Goal: Ask a question: Seek information or help from site administrators or community

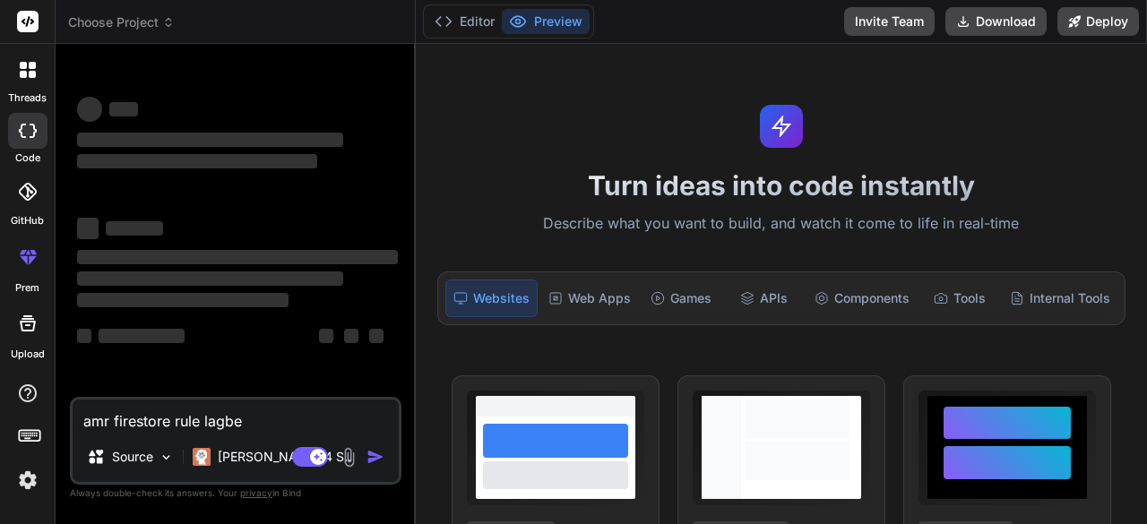
click at [23, 487] on img at bounding box center [28, 480] width 30 height 30
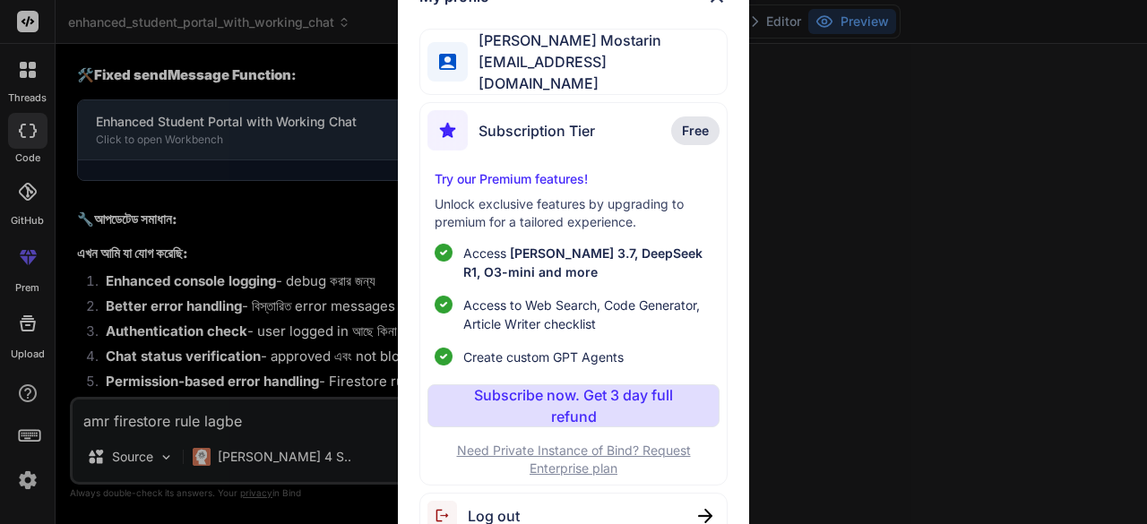
scroll to position [72276, 0]
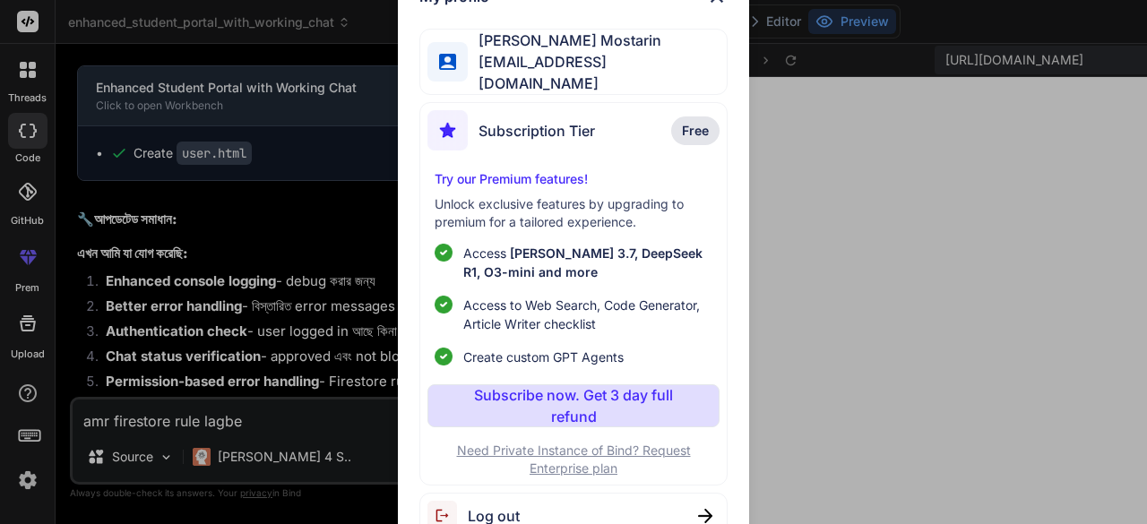
type textarea "x"
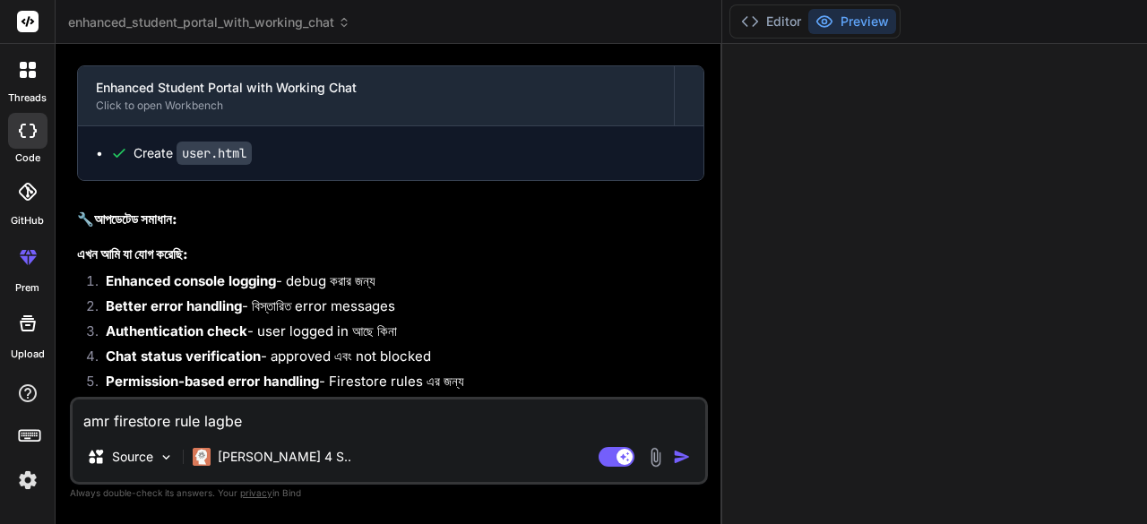
scroll to position [203, 0]
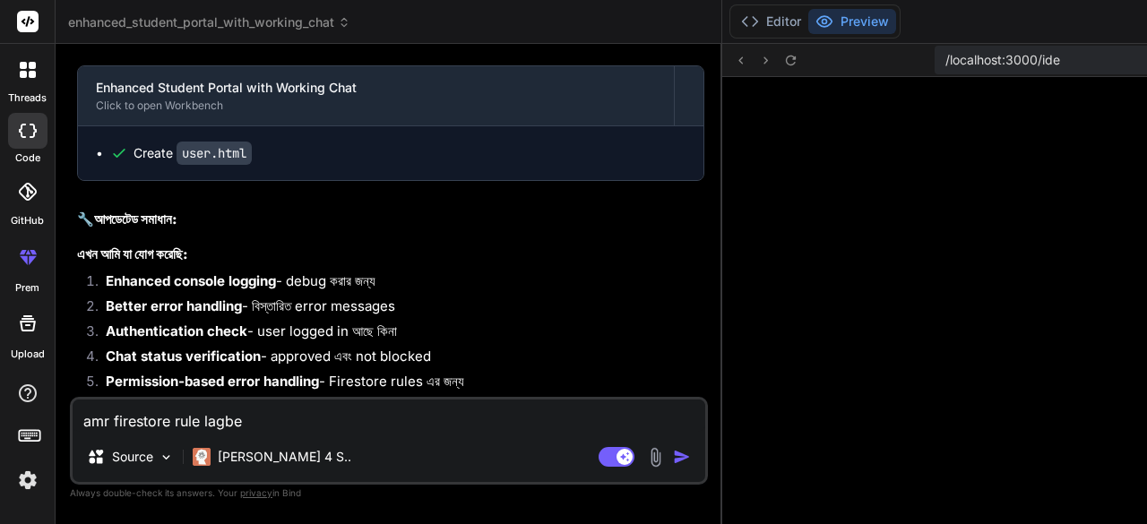
type textarea "x"
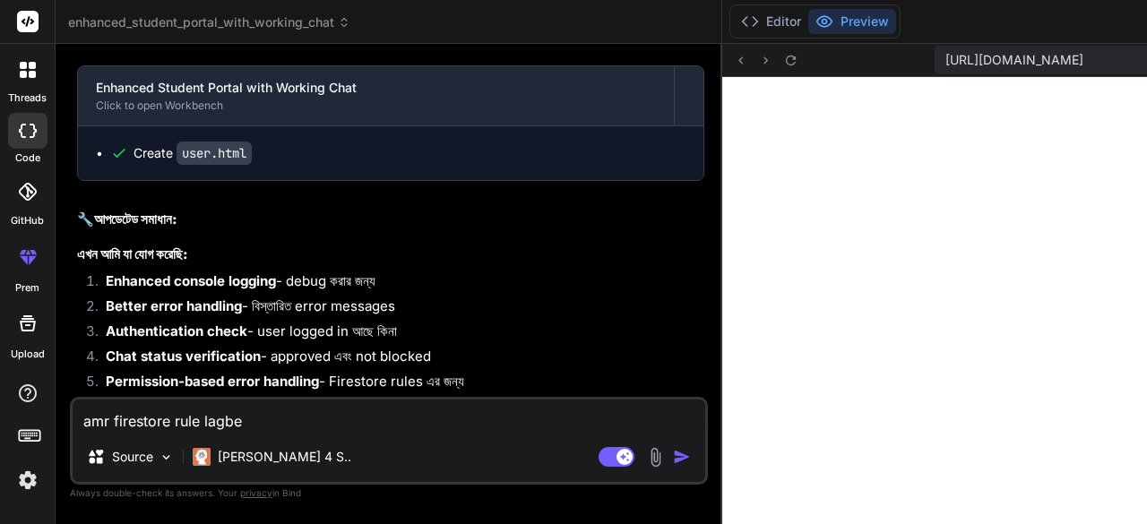
scroll to position [73390, 0]
click at [734, 17] on button "Editor" at bounding box center [771, 21] width 74 height 25
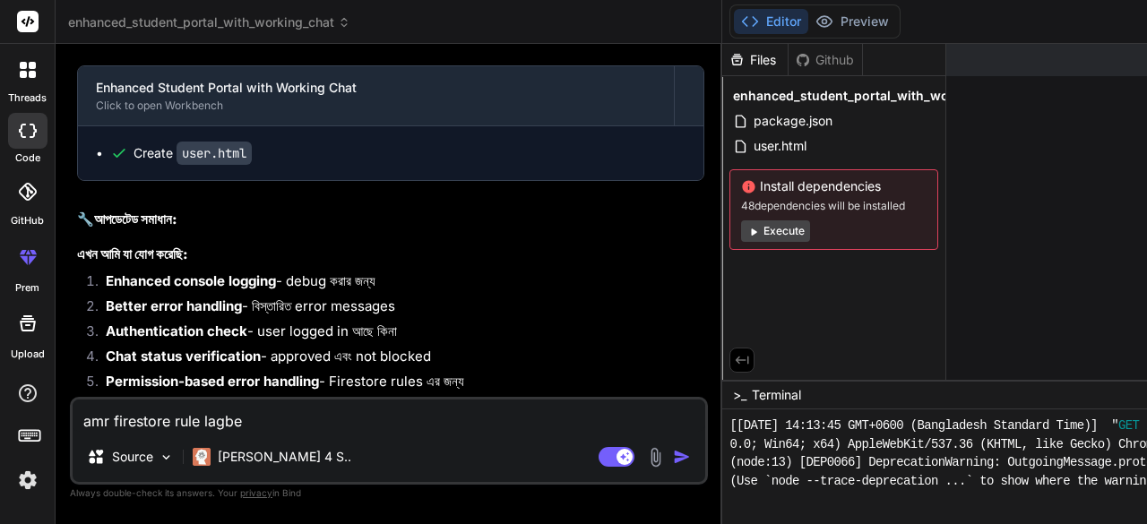
click at [246, 425] on textarea "amr firestore rule lagbe" at bounding box center [389, 416] width 633 height 32
type textarea "amr firestore rule lagbe"
type textarea "x"
type textarea "amr firestore rule lagb"
type textarea "x"
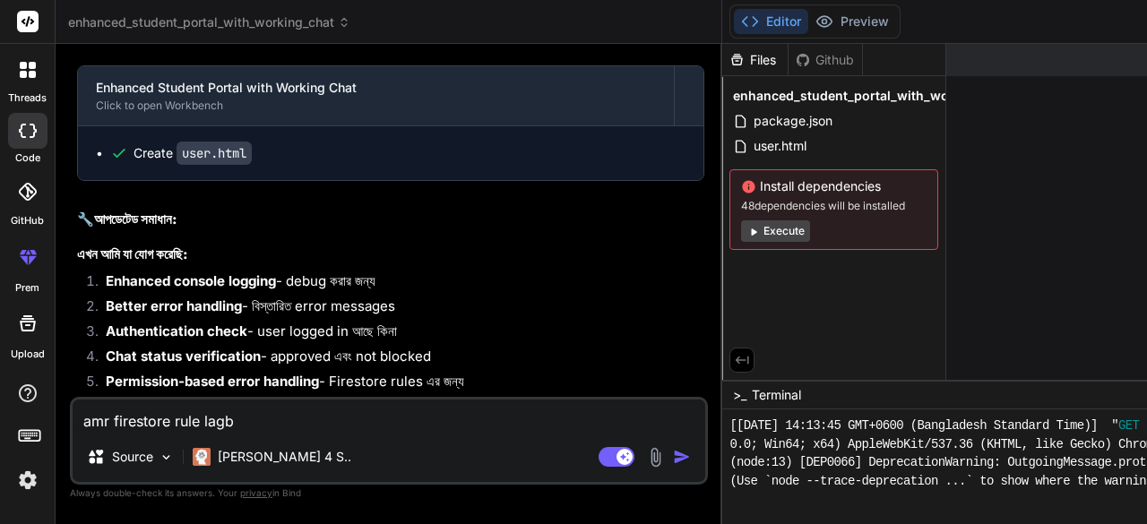
type textarea "amr firestore rule lag"
type textarea "x"
type textarea "amr firestore rule la"
type textarea "x"
type textarea "amr firestore rule l"
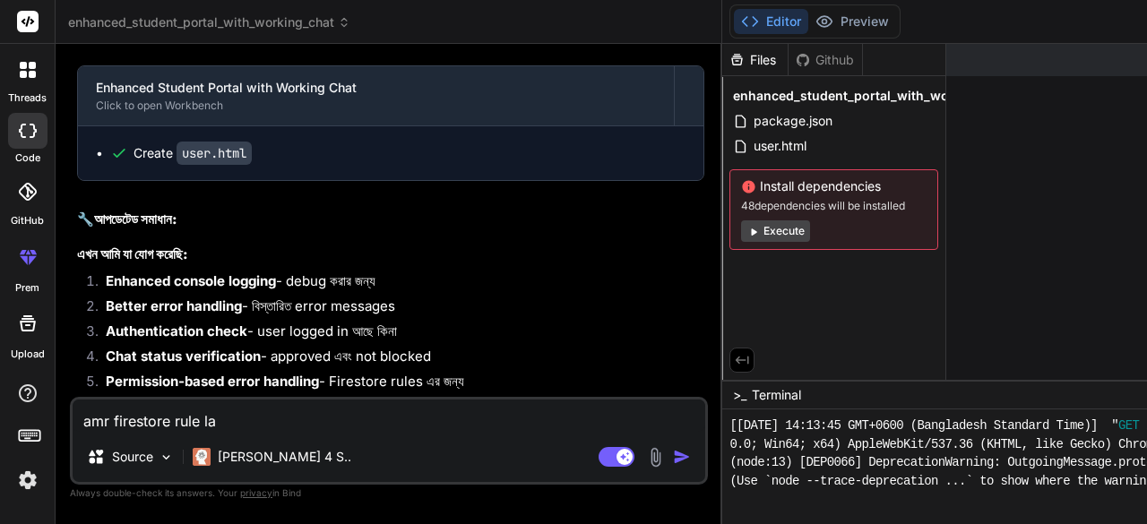
type textarea "x"
type textarea "amr firestore rule"
type textarea "x"
type textarea "amr firestore rule"
type textarea "x"
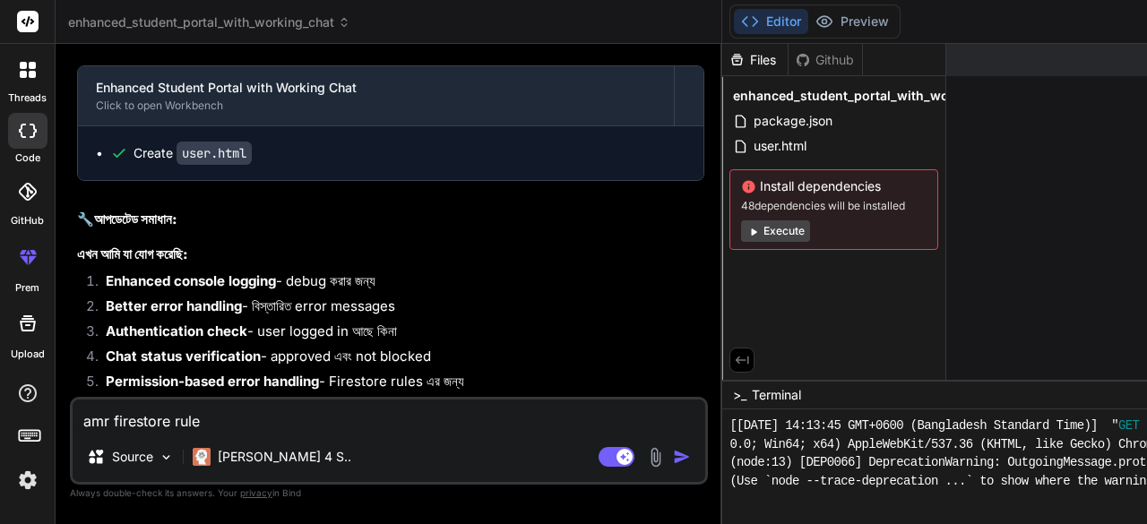
type textarea "amr firestore rul"
type textarea "x"
type textarea "amr firestore ru"
type textarea "x"
type textarea "amr firestore r"
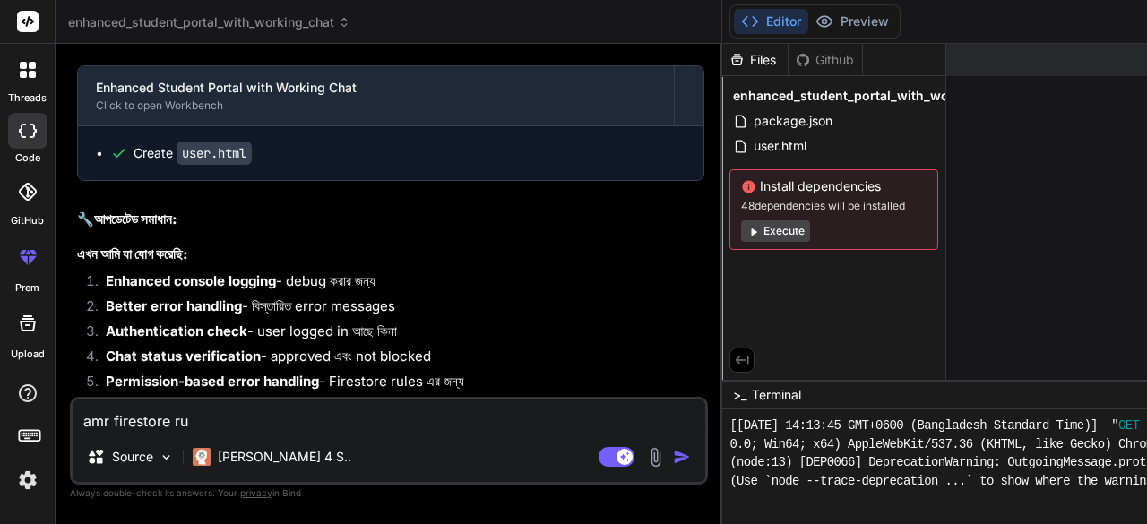
type textarea "x"
type textarea "amr firestore"
type textarea "x"
type textarea "amr firestore"
type textarea "x"
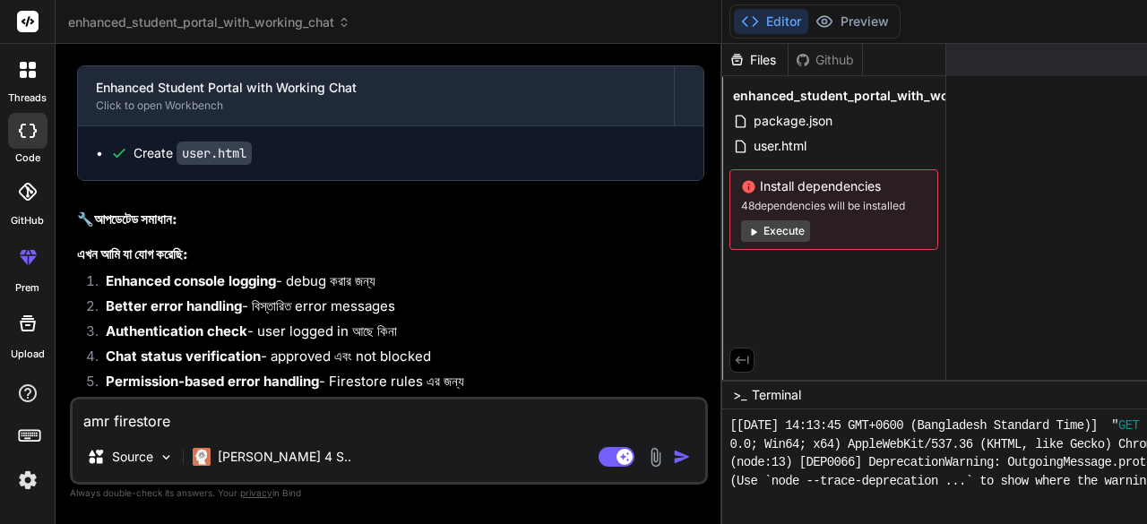
type textarea "amr firestor"
type textarea "x"
type textarea "amr firesto"
type textarea "x"
type textarea "amr firest"
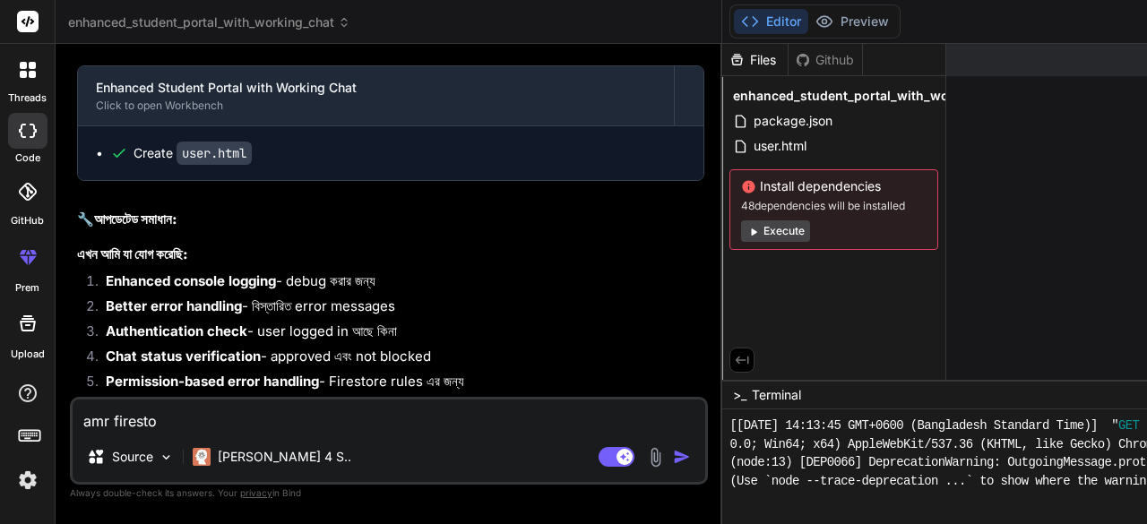
type textarea "x"
type textarea "amr fires"
type textarea "x"
type textarea "amr fire"
type textarea "x"
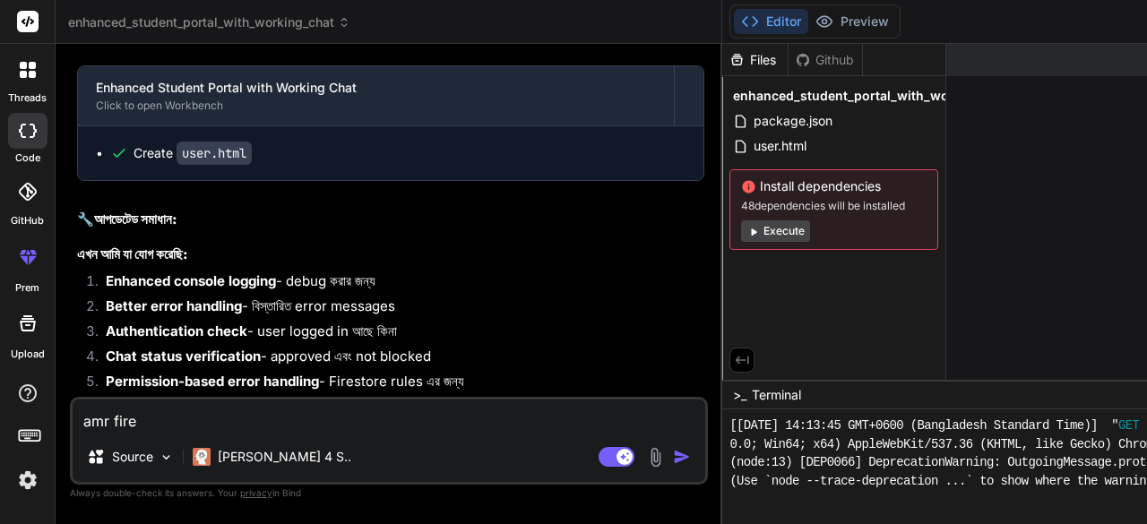
type textarea "amr fir"
type textarea "x"
type textarea "amr fi"
type textarea "x"
type textarea "amr f"
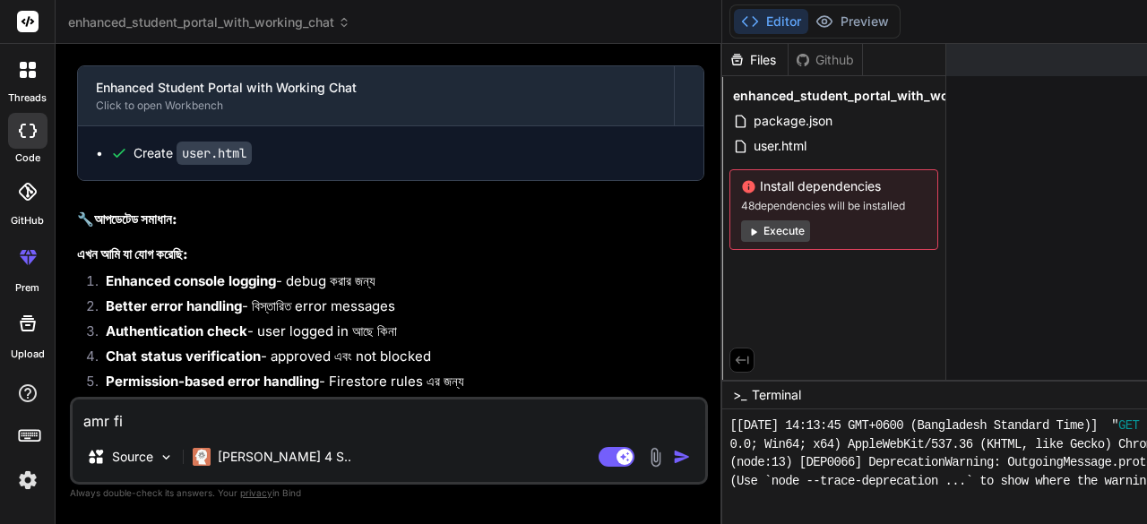
type textarea "x"
type textarea "amr"
type textarea "x"
type textarea "amr"
type textarea "x"
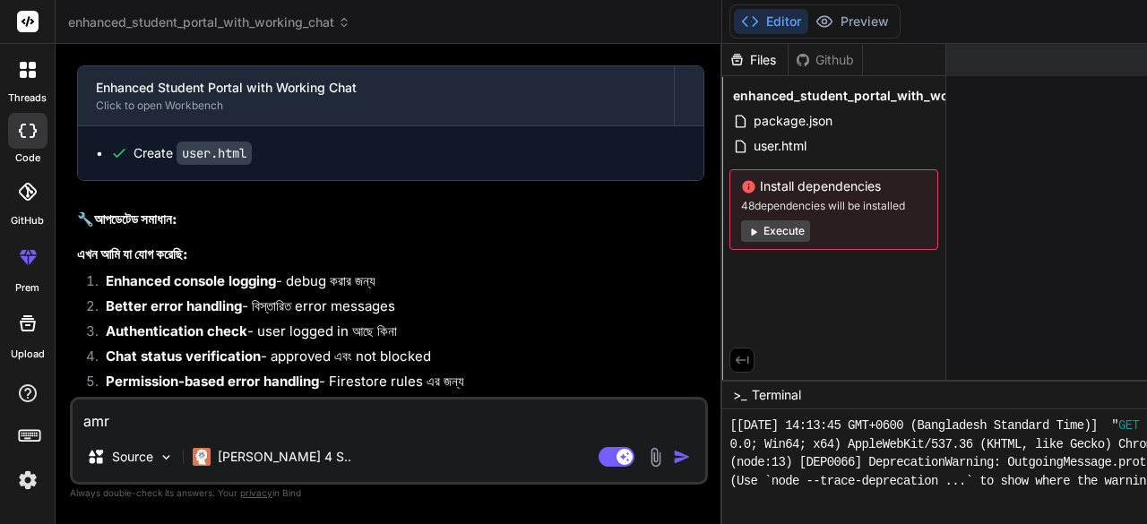
type textarea "am"
type textarea "x"
type textarea "a"
type textarea "x"
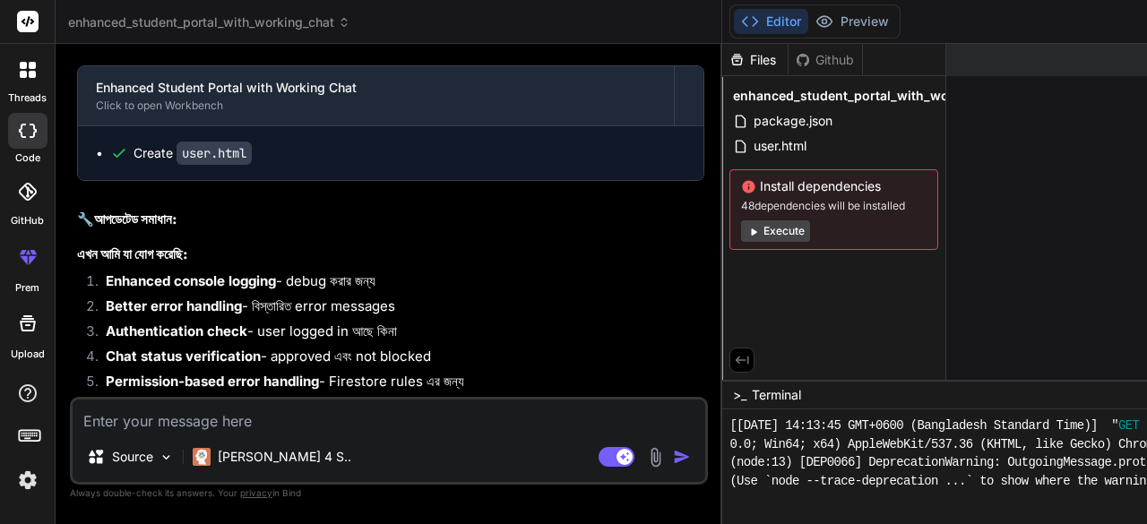
type textarea "s"
type textarea "x"
type textarea "so"
type textarea "x"
type textarea "sob"
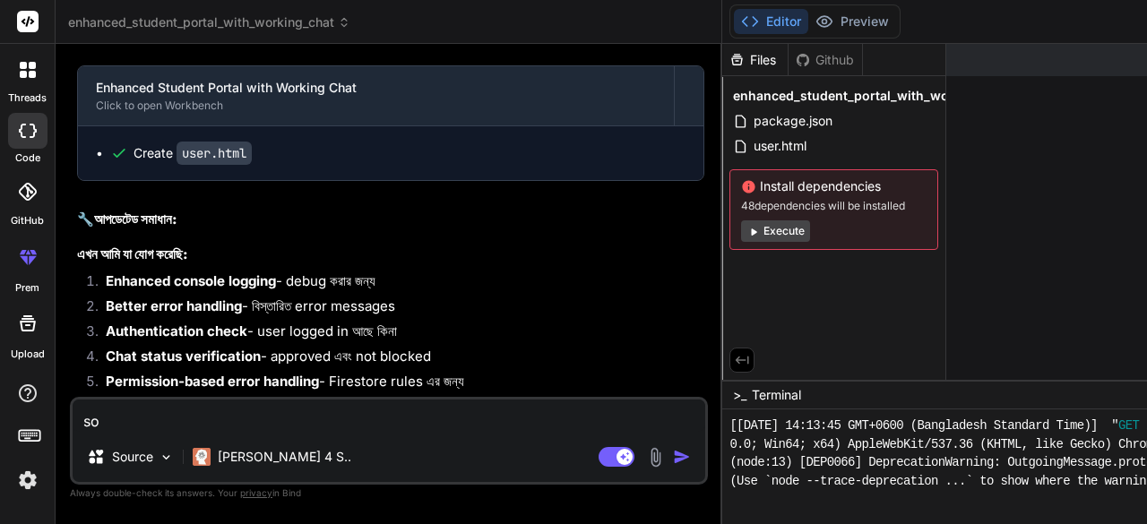
type textarea "x"
type textarea "sob"
type textarea "x"
type textarea "sob d"
type textarea "x"
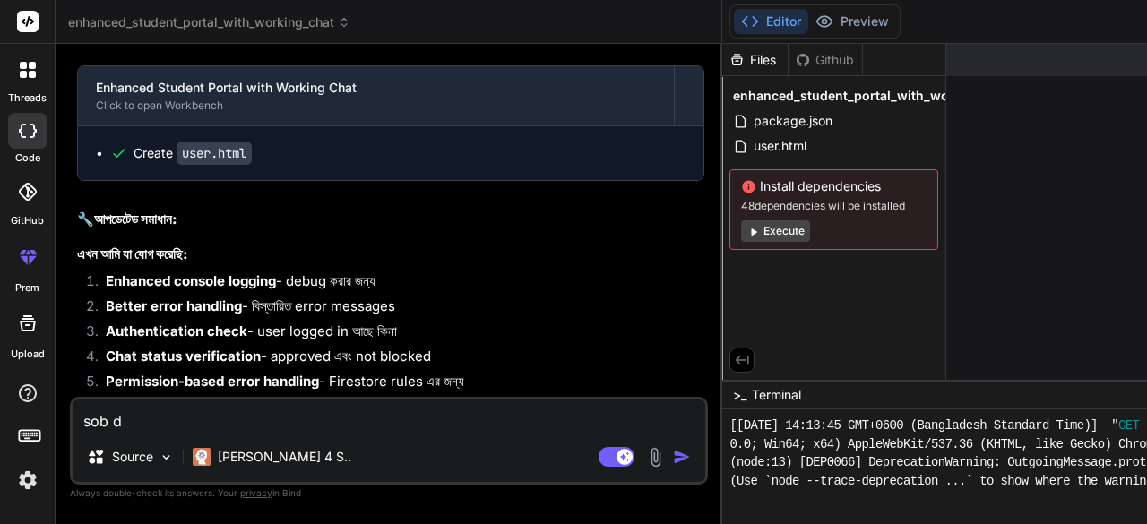
type textarea "sob de"
type textarea "x"
type textarea "sob del"
type textarea "x"
type textarea "sob dele"
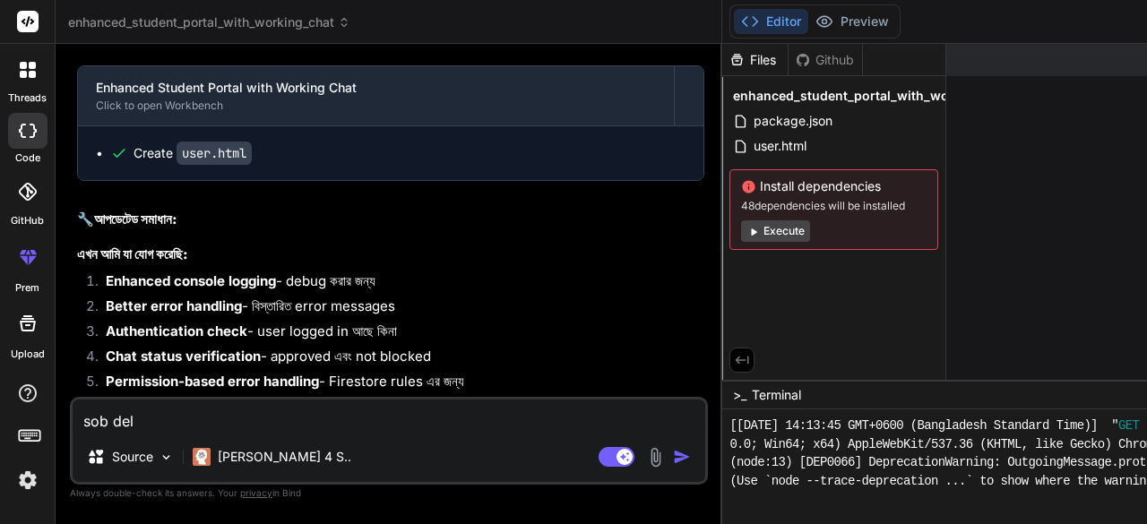
type textarea "x"
type textarea "sob delet"
type textarea "x"
type textarea "sob delete"
type textarea "x"
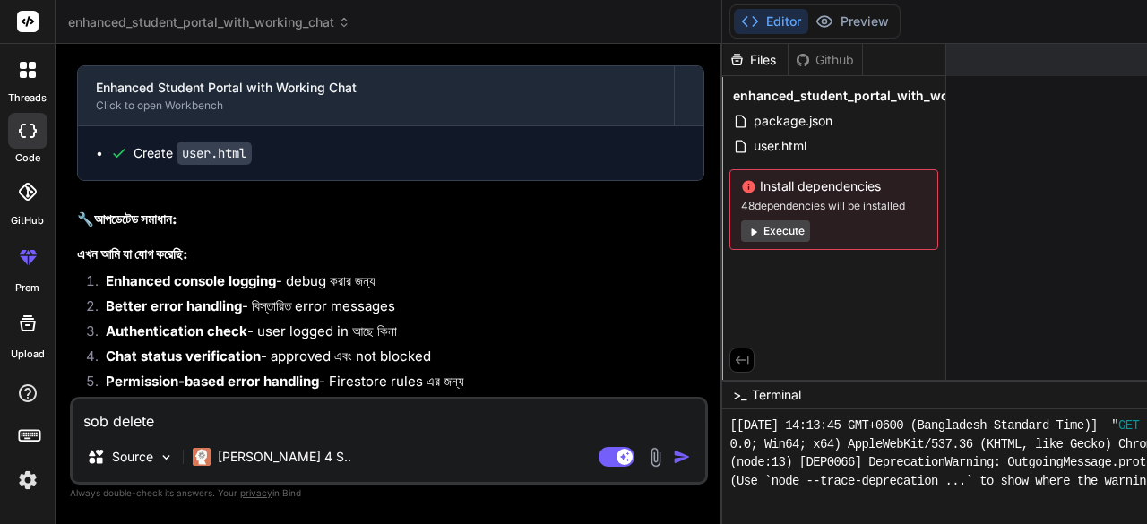
type textarea "sob delete"
type textarea "x"
type textarea "sob delete k"
type textarea "x"
type textarea "sob delete ko"
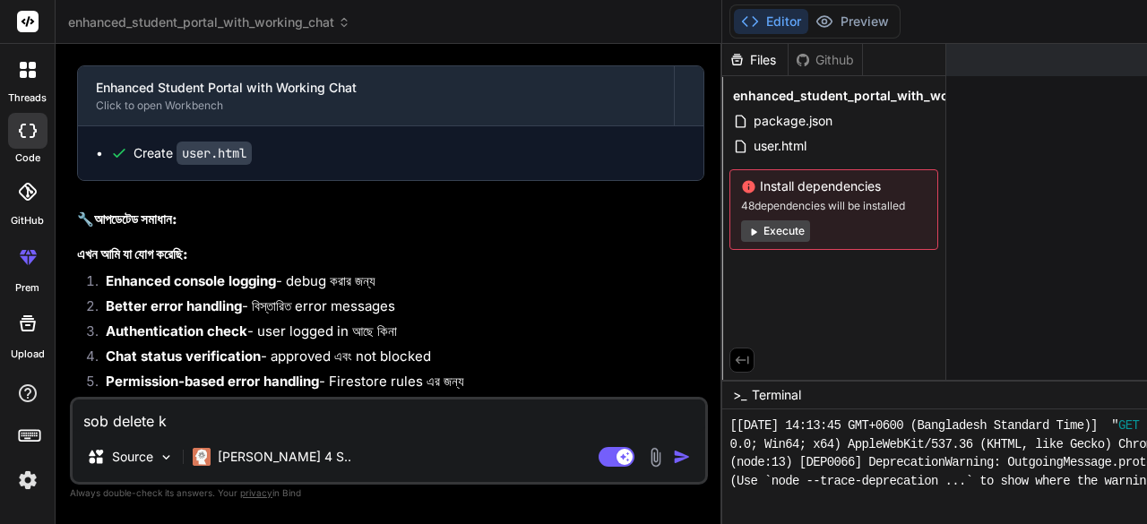
type textarea "x"
type textarea "sob delete kor"
type textarea "x"
type textarea "sob delete koro"
type textarea "x"
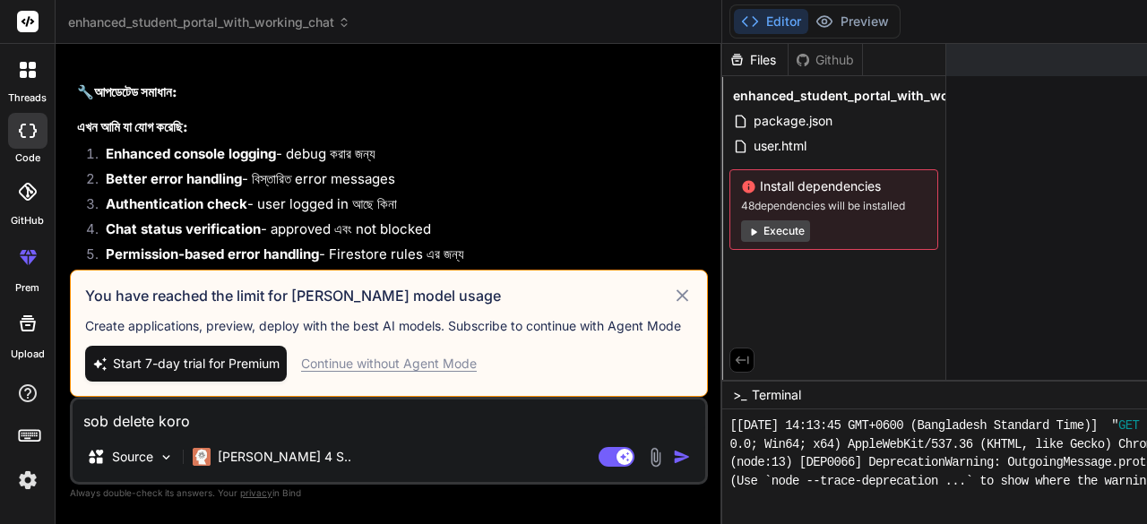
type textarea "sob delete koro"
click at [301, 358] on div "Continue without Agent Mode" at bounding box center [389, 364] width 176 height 18
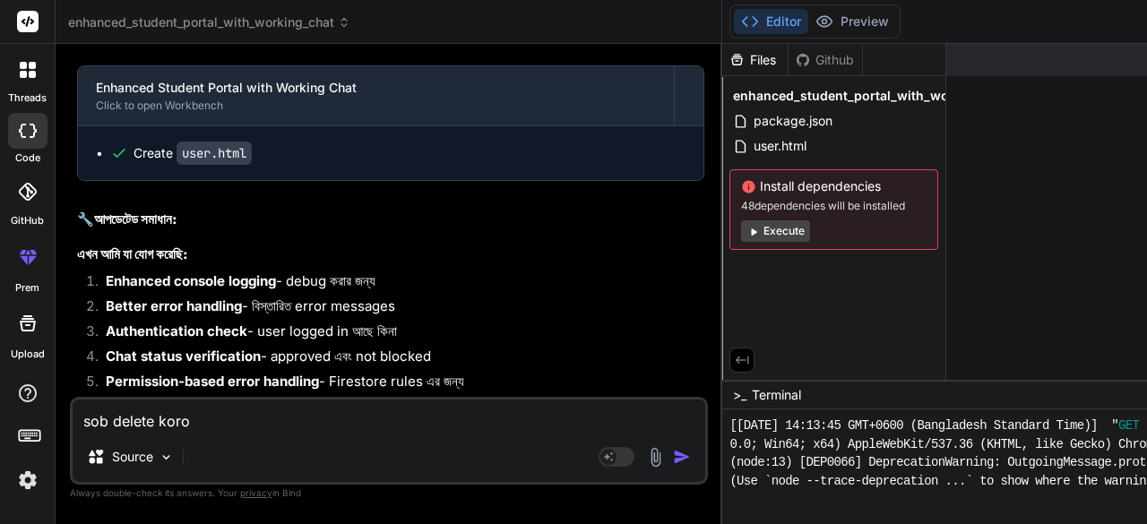
click at [673, 453] on img "button" at bounding box center [682, 457] width 18 height 18
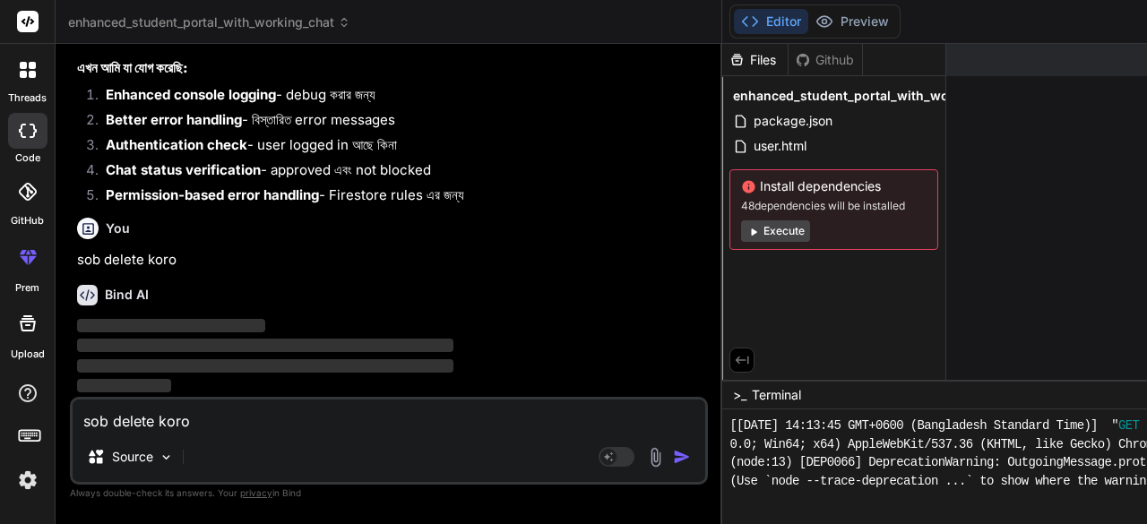
scroll to position [73576, 0]
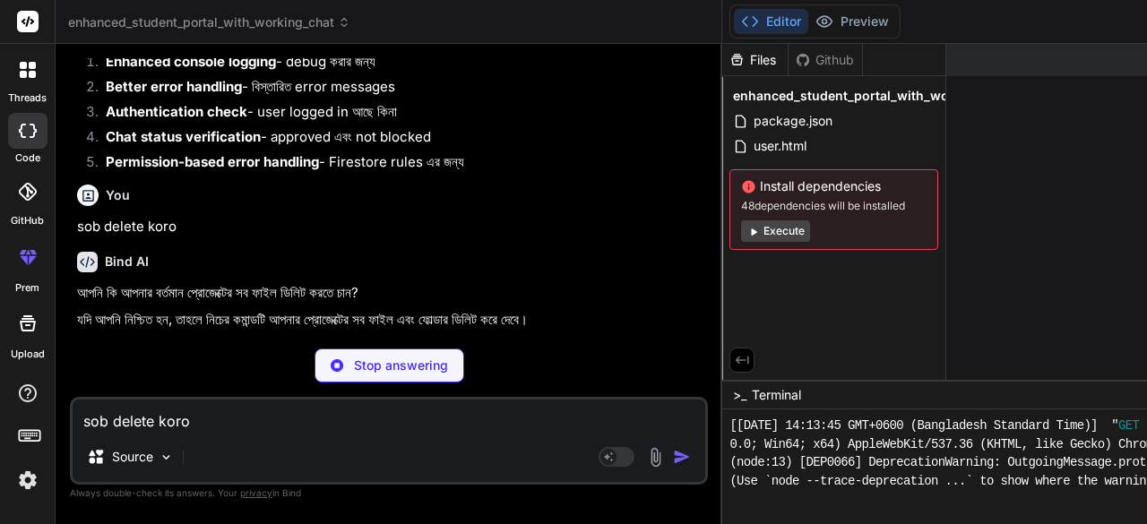
type textarea "x"
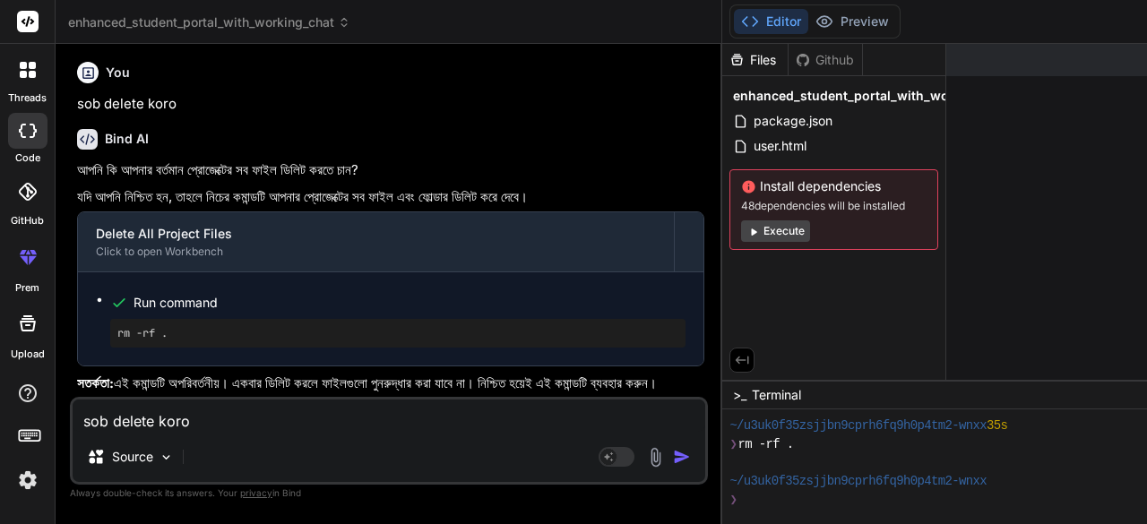
scroll to position [73806, 0]
click at [197, 326] on pre "rm -rf ." at bounding box center [397, 333] width 561 height 14
drag, startPoint x: 117, startPoint y: 292, endPoint x: 173, endPoint y: 292, distance: 55.6
click at [173, 326] on pre "rm -rf ." at bounding box center [397, 333] width 561 height 14
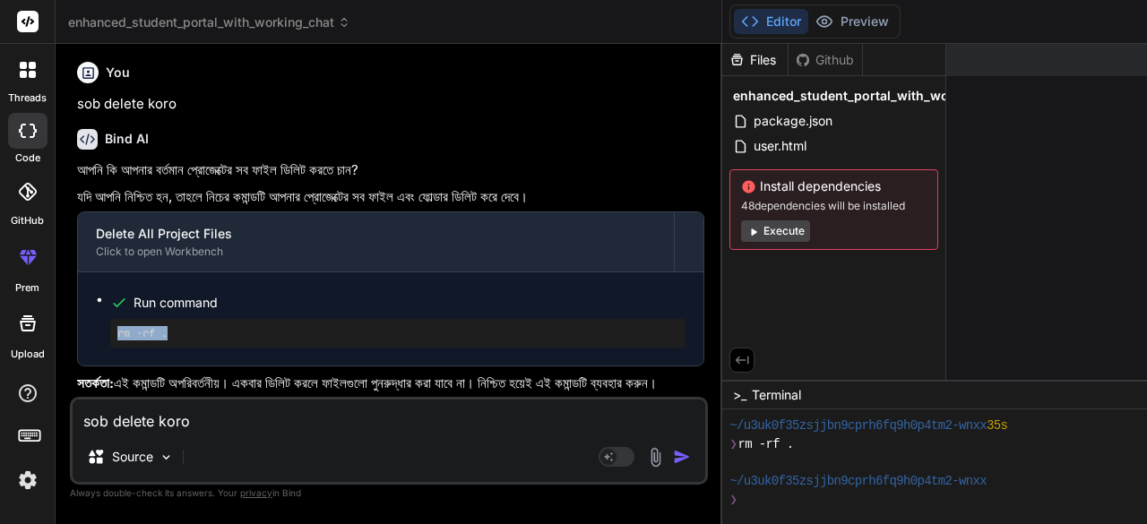
copy pre "rm -rf ."
paste textarea "rm -rf ."
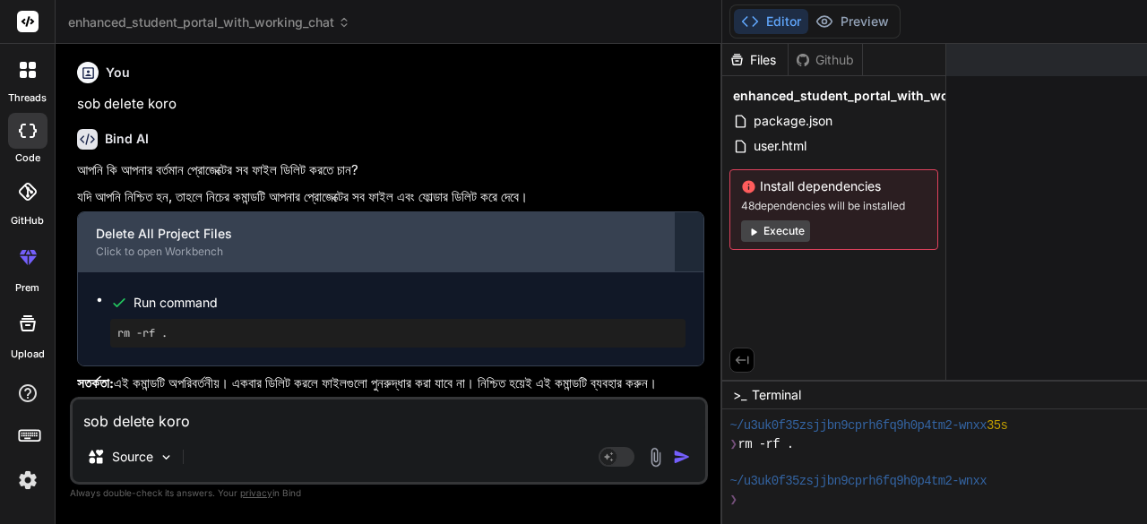
type textarea "rm -rf ."
type textarea "x"
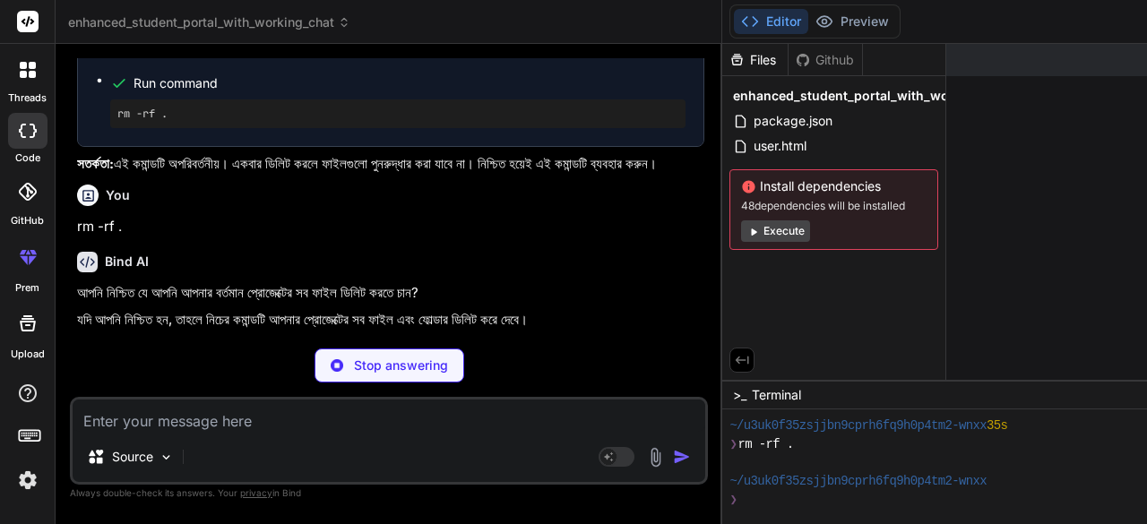
scroll to position [74019, 0]
type textarea "x"
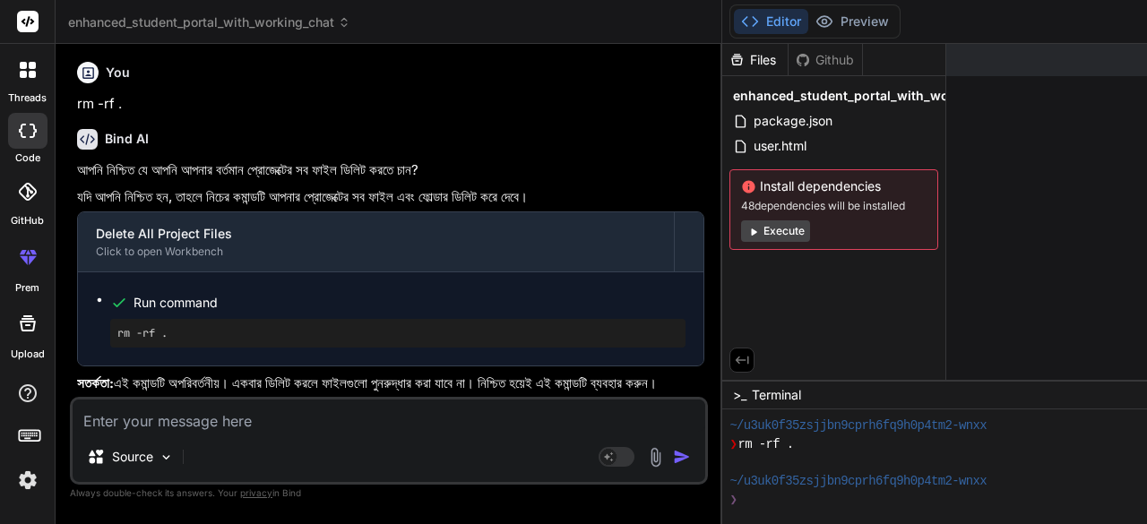
scroll to position [74275, 0]
click at [119, 419] on textarea at bounding box center [389, 416] width 633 height 32
type textarea "r"
type textarea "x"
type textarea "rm"
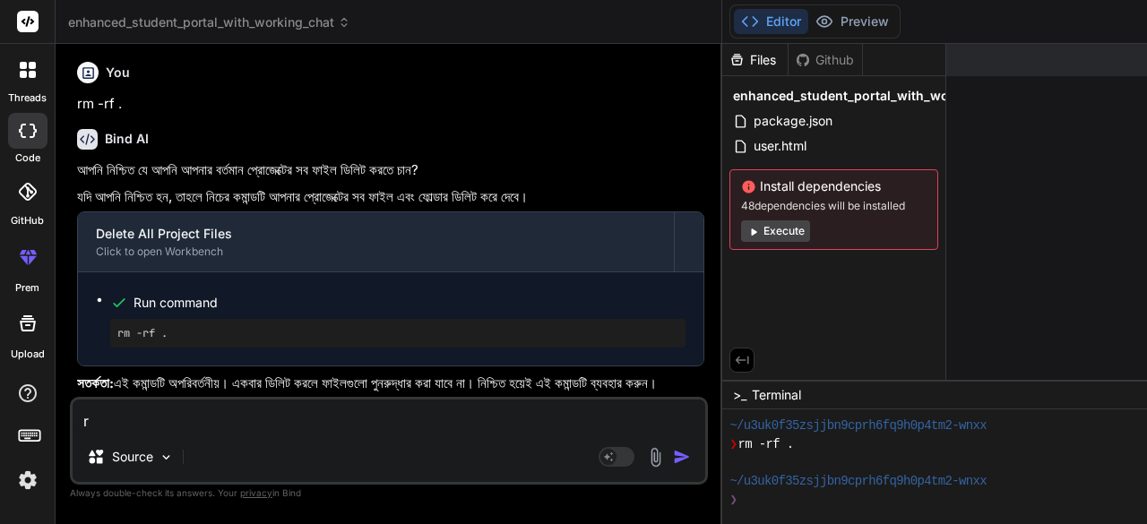
type textarea "x"
type textarea "rm"
type textarea "x"
type textarea "rm -"
type textarea "x"
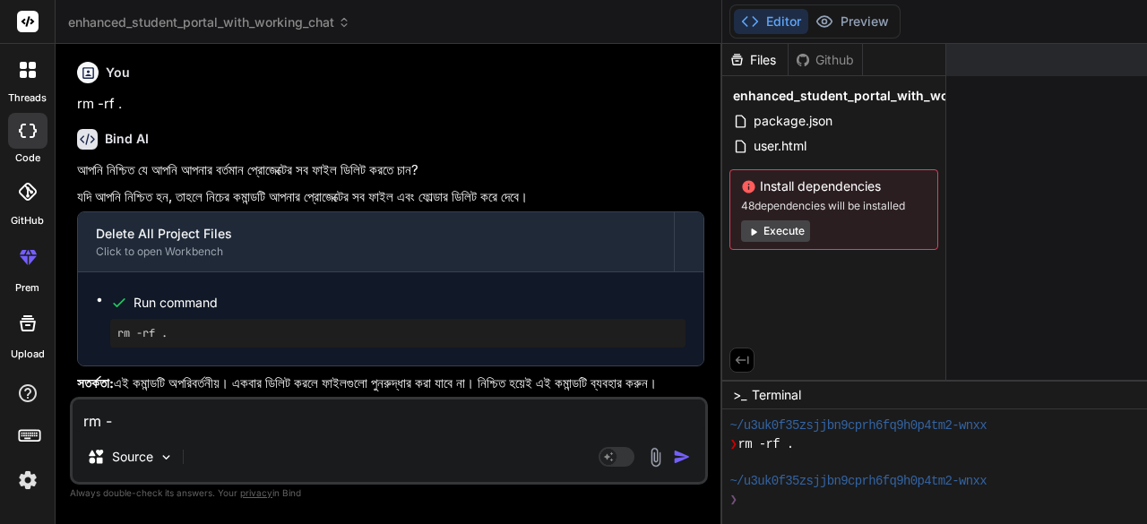
type textarea "rm -r"
type textarea "x"
type textarea "rm -rf"
type textarea "x"
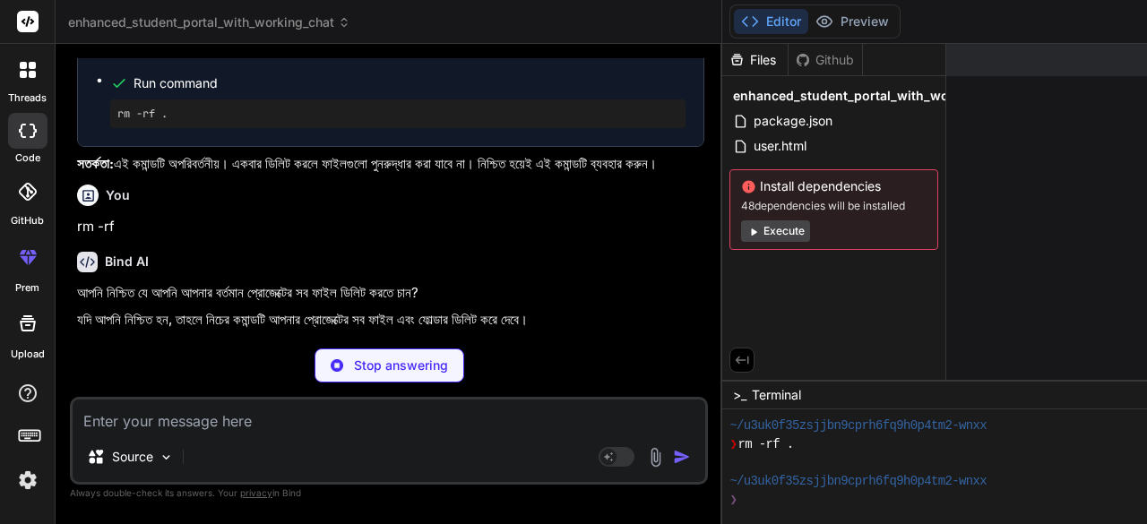
scroll to position [1129, 0]
type textarea "x"
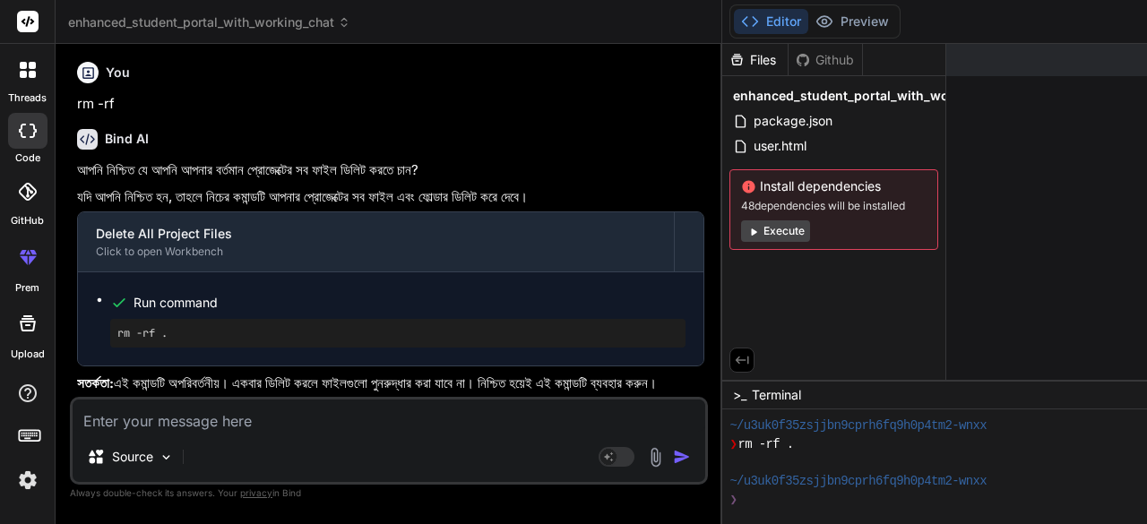
scroll to position [74718, 0]
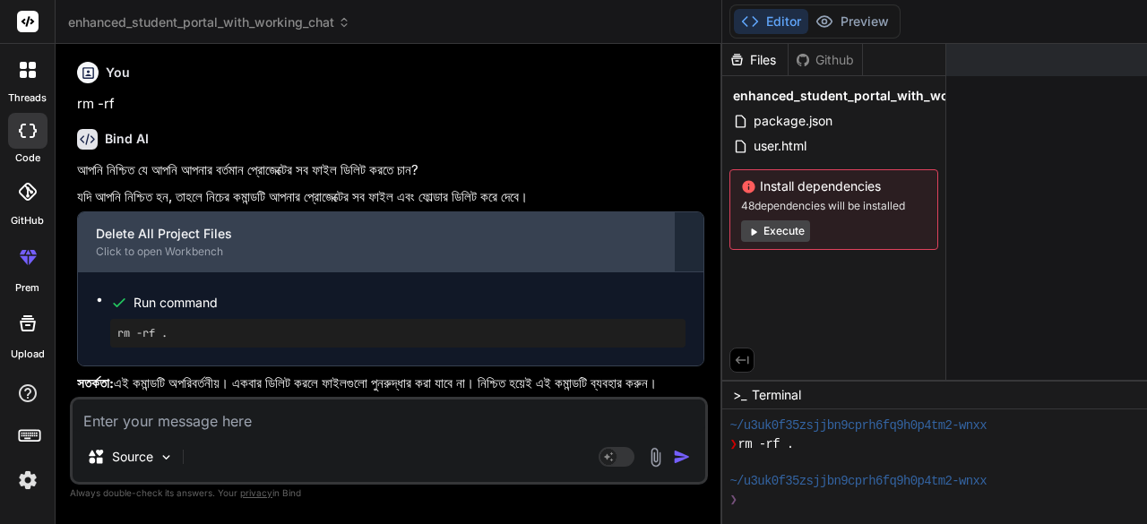
click at [154, 245] on div "Click to open Workbench" at bounding box center [376, 252] width 560 height 14
click at [195, 245] on div "Click to open Workbench" at bounding box center [376, 252] width 560 height 14
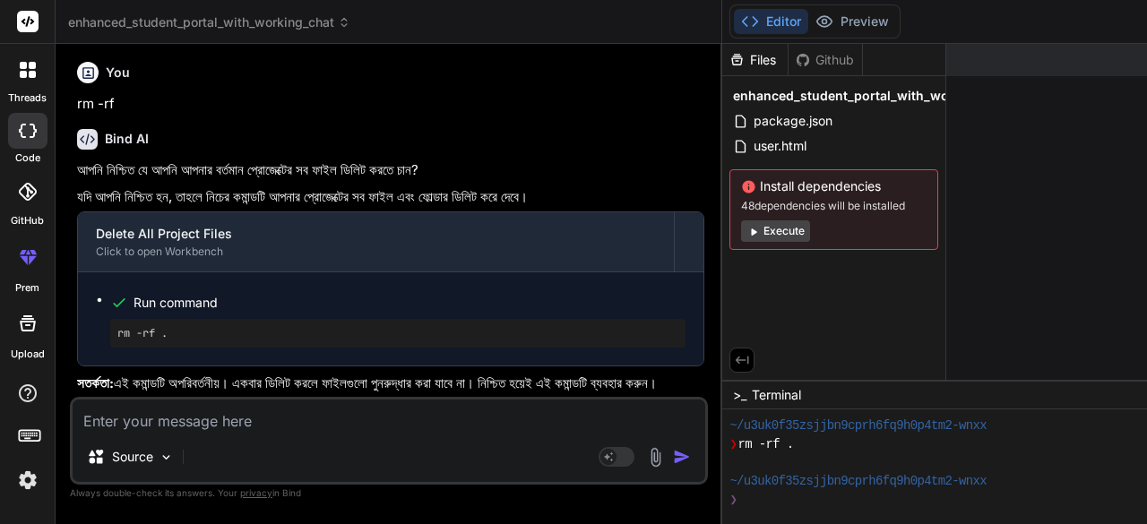
click at [138, 420] on textarea at bounding box center [389, 416] width 633 height 32
type textarea "x"
type textarea "d"
type textarea "x"
type textarea "de"
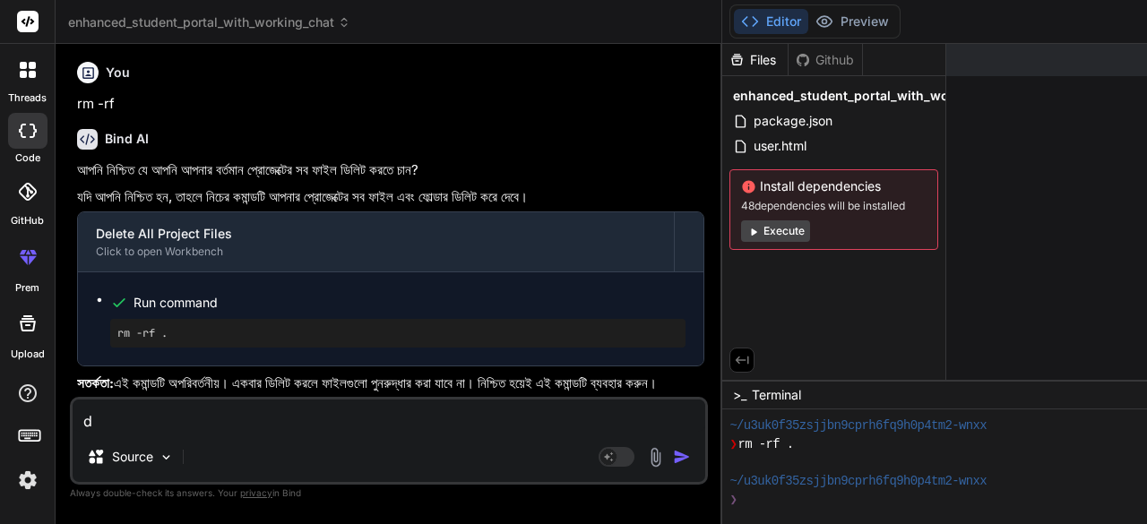
type textarea "x"
type textarea "del"
type textarea "x"
type textarea "dele"
type textarea "x"
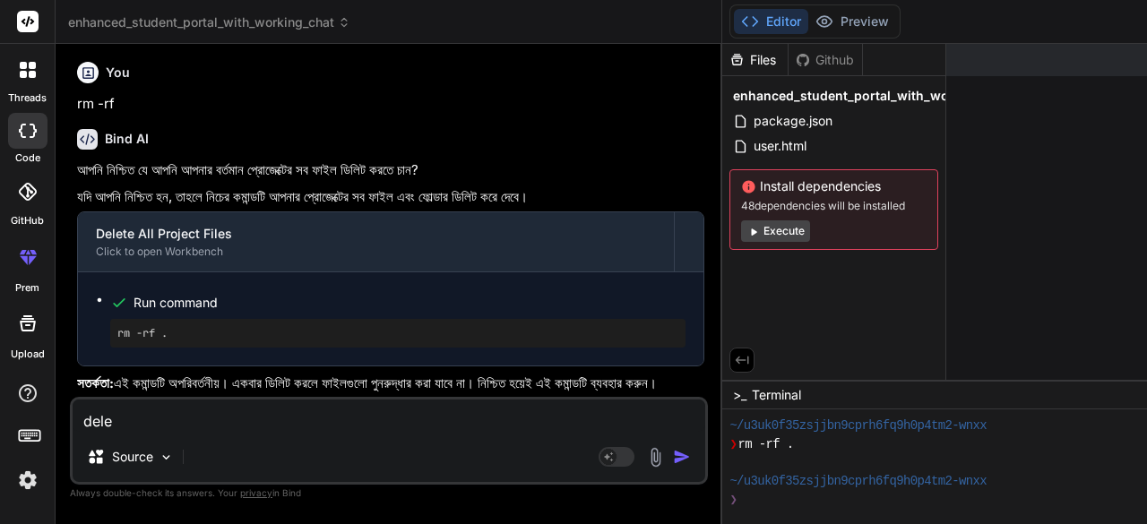
type textarea "delet"
type textarea "x"
type textarea "delet"
type textarea "x"
type textarea "delet"
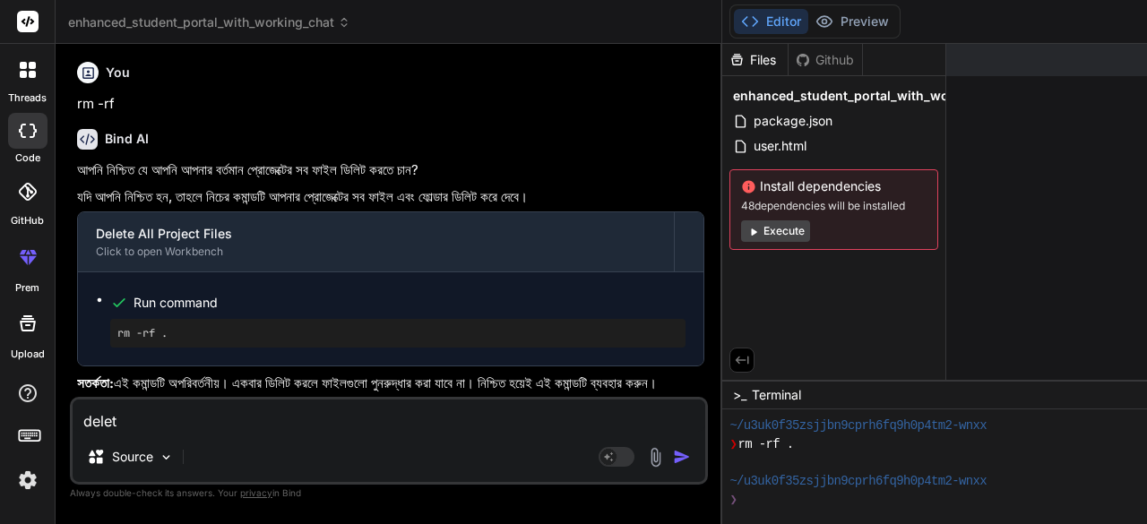
type textarea "x"
type textarea "delete"
type textarea "x"
type textarea "delete"
type textarea "x"
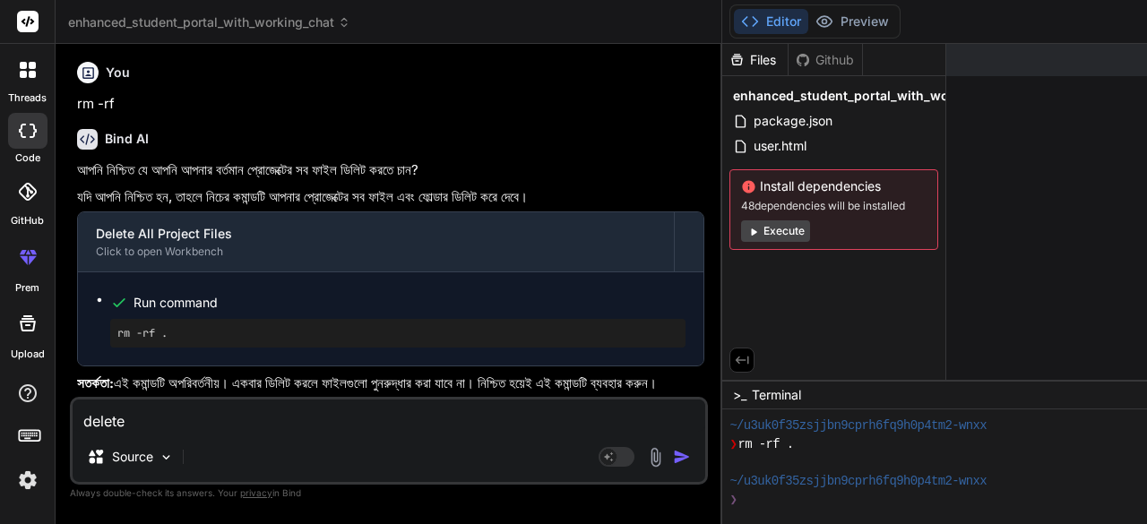
type textarea "delete k"
type textarea "x"
type textarea "delete ko"
type textarea "x"
type textarea "delete kor"
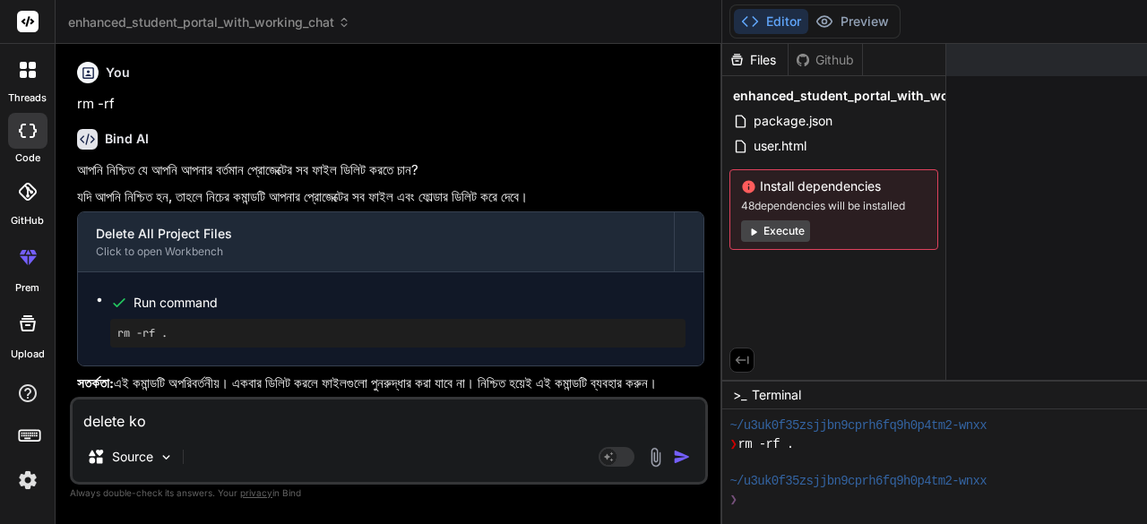
type textarea "x"
type textarea "delete koro"
type textarea "x"
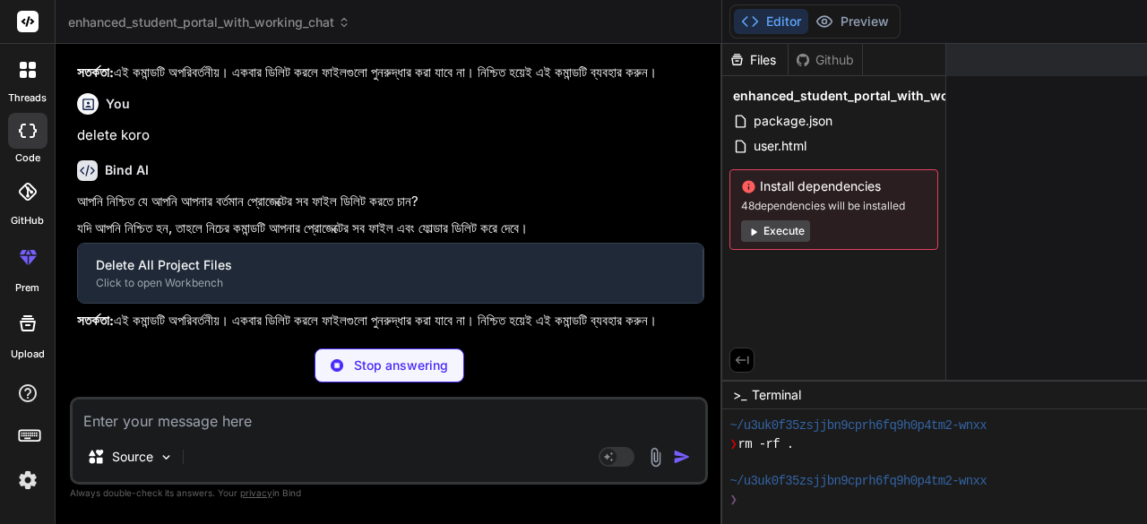
scroll to position [1259, 0]
type textarea "x"
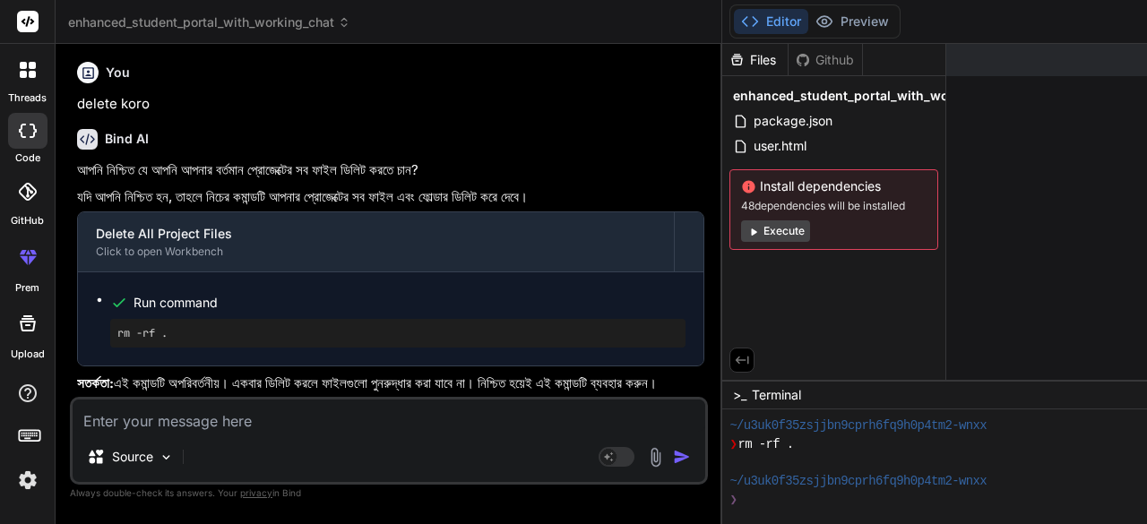
scroll to position [75161, 0]
type textarea "a"
type textarea "x"
type textarea "ag"
type textarea "x"
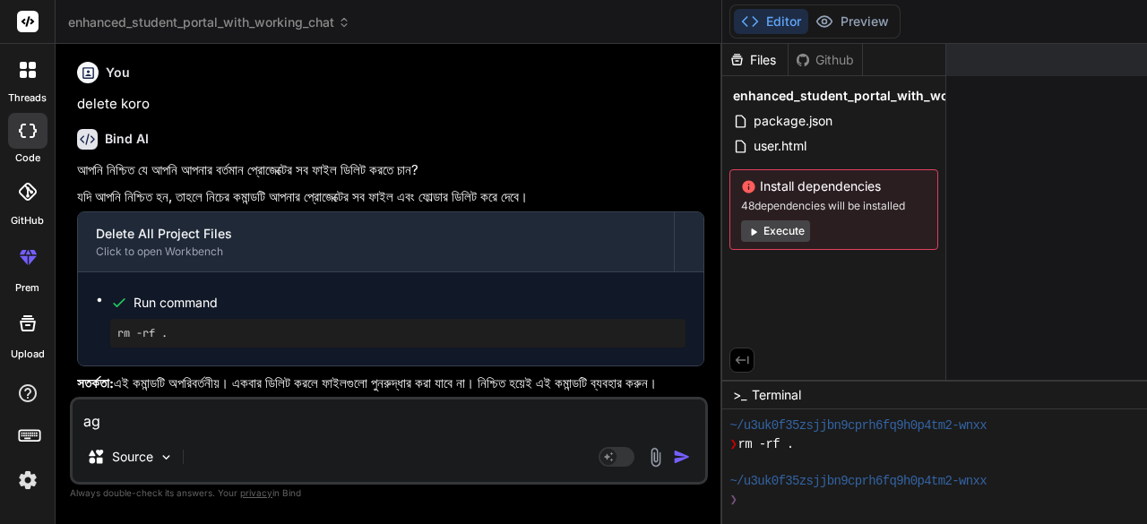
type textarea "age"
type textarea "x"
type textarea "agen"
type textarea "x"
type textarea "agent"
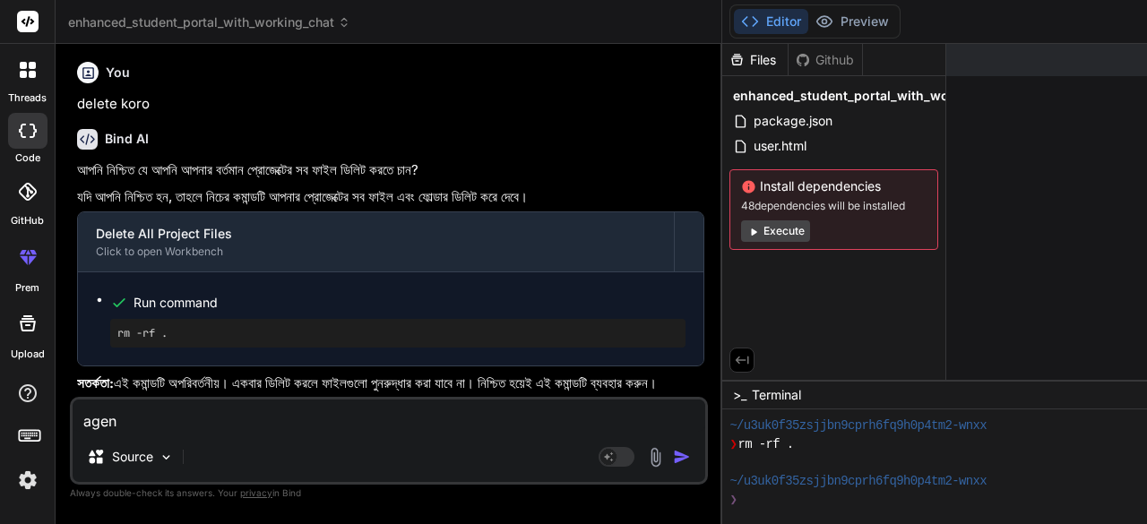
type textarea "x"
type textarea "agent"
type textarea "x"
type textarea "agent m"
type textarea "x"
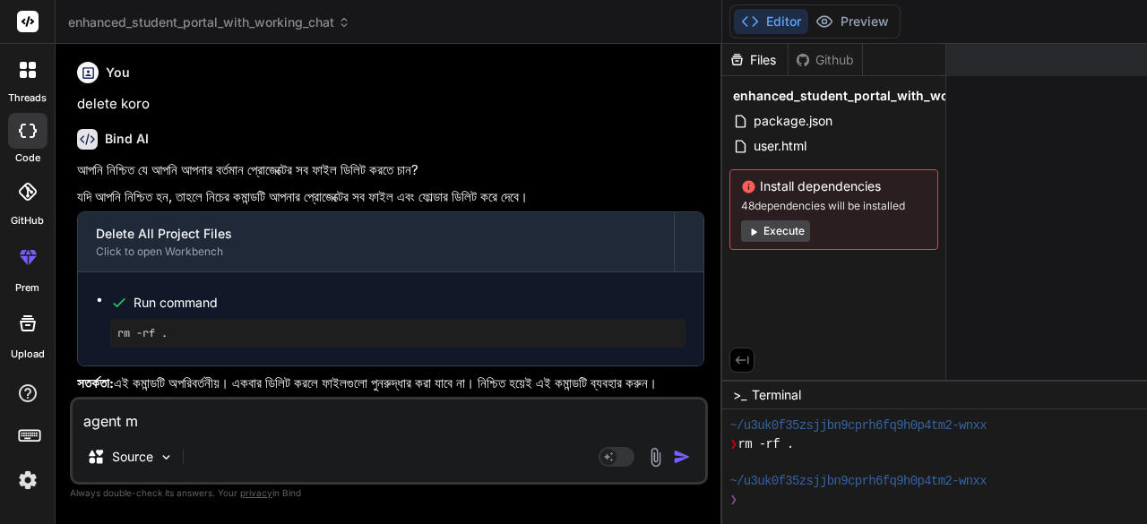
type textarea "agent mo"
type textarea "x"
type textarea "agent moo"
type textarea "x"
type textarea "agent mood"
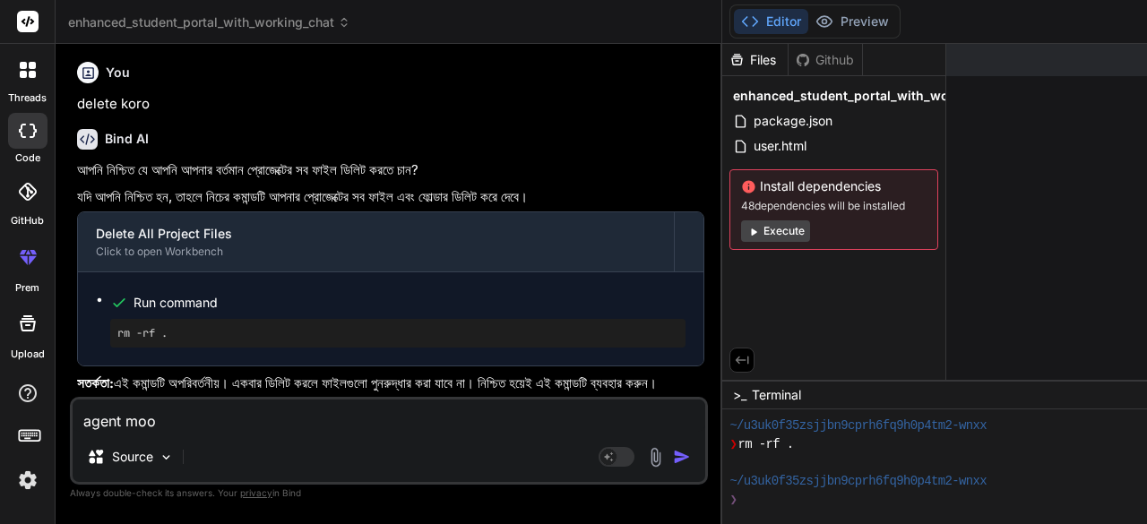
type textarea "x"
type textarea "agent mood"
type textarea "x"
type textarea "agent mood t"
type textarea "x"
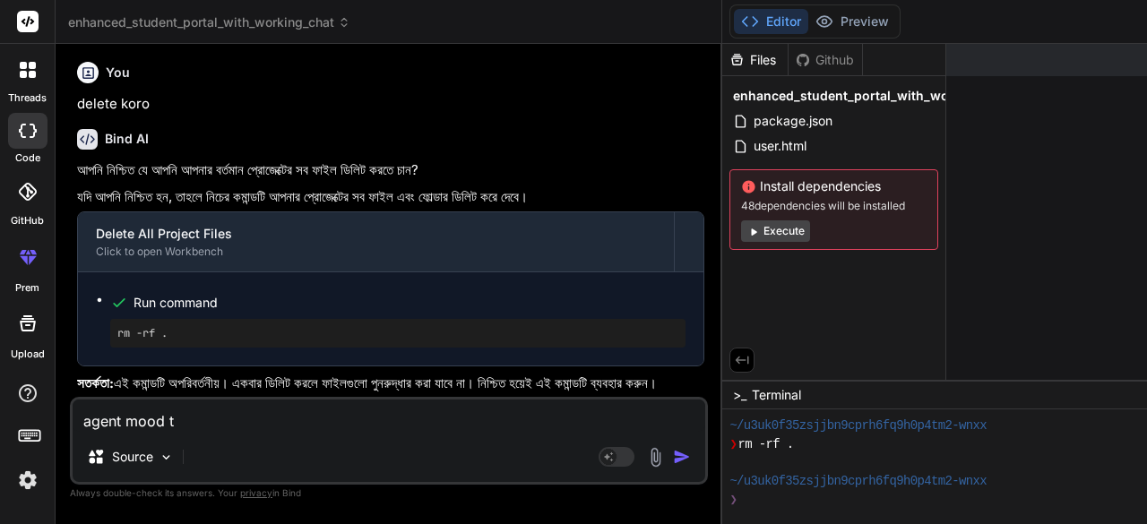
type textarea "agent mood ta"
type textarea "x"
type textarea "agent mood ta"
type textarea "x"
type textarea "agent mood ta k"
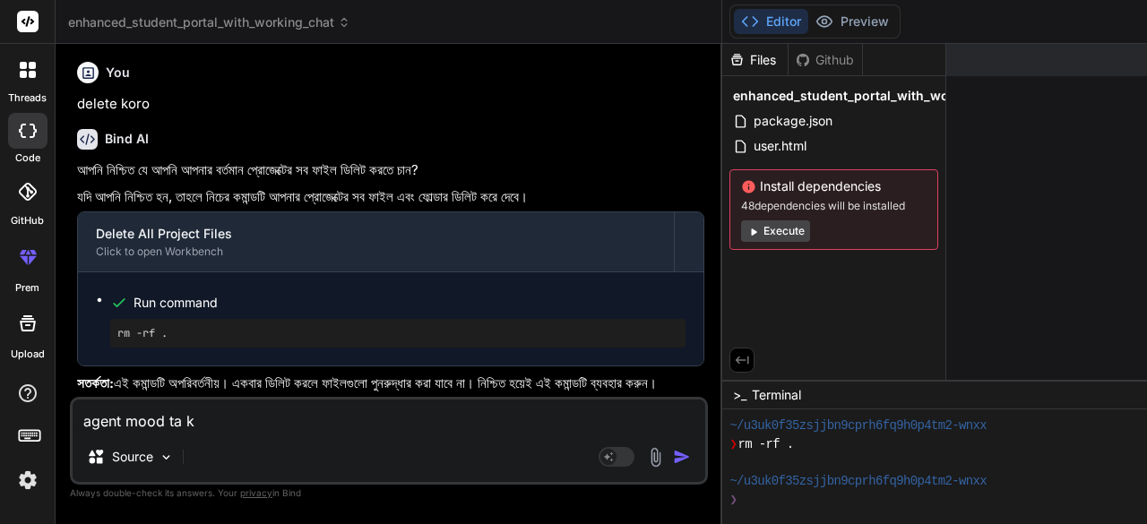
type textarea "x"
type textarea "agent mood ta ki"
type textarea "x"
type textarea "agent mood ta ki"
type textarea "x"
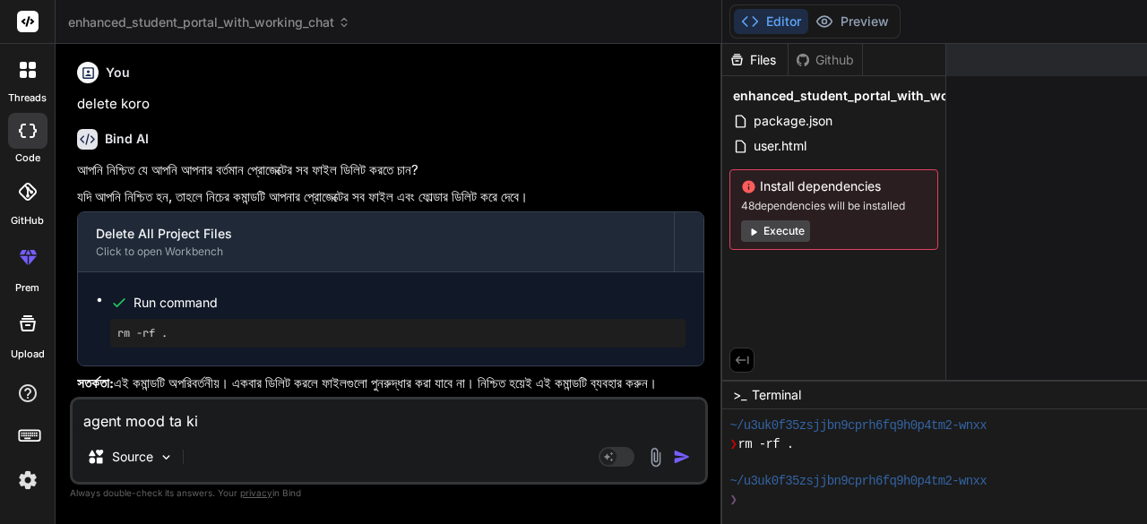
type textarea "agent mood ta ki a"
type textarea "x"
type textarea "agent mood ta ki ak"
type textarea "x"
type textarea "agent mood ta ki akh"
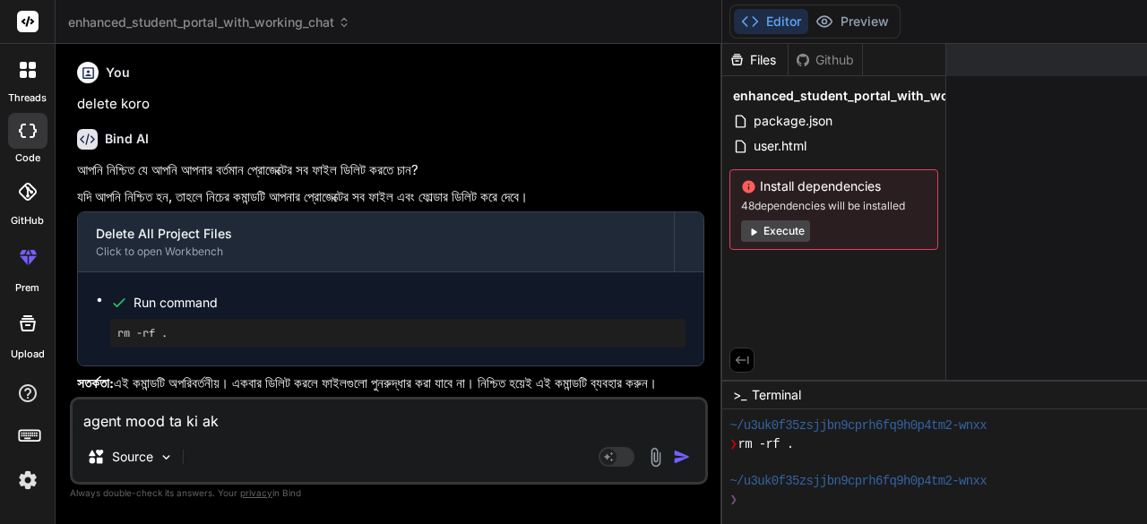
type textarea "x"
type textarea "agent mood ta ki akhn"
type textarea "x"
type textarea "agent mood ta ki akhne"
type textarea "x"
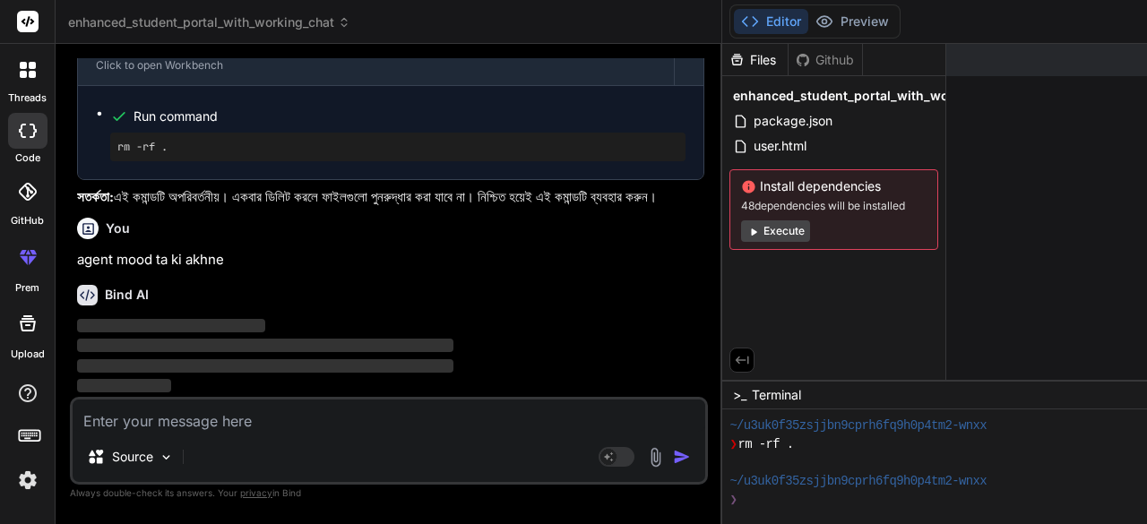
scroll to position [75346, 0]
type textarea "x"
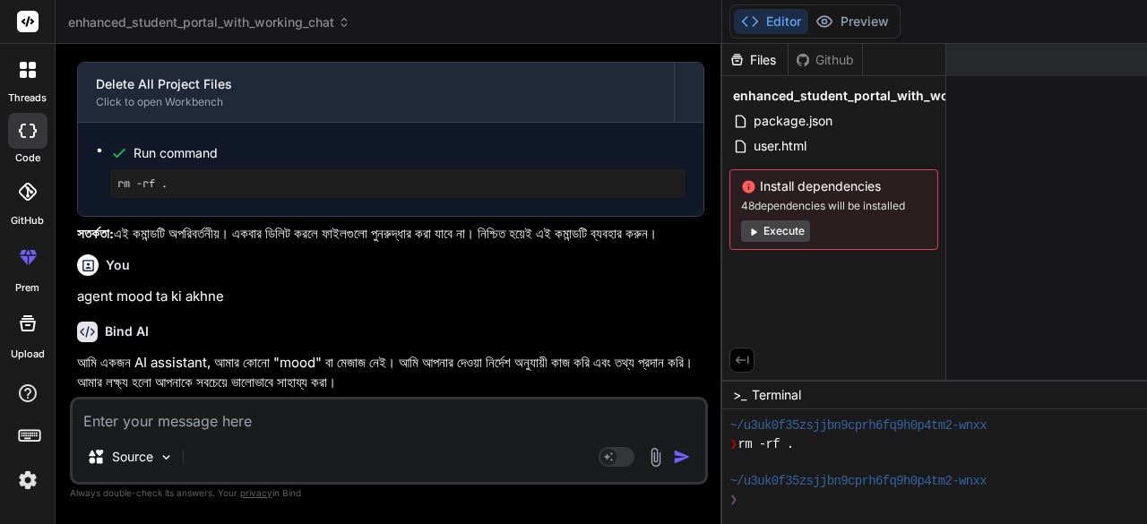
scroll to position [75350, 0]
type textarea "t"
type textarea "x"
type textarea "tm"
type textarea "x"
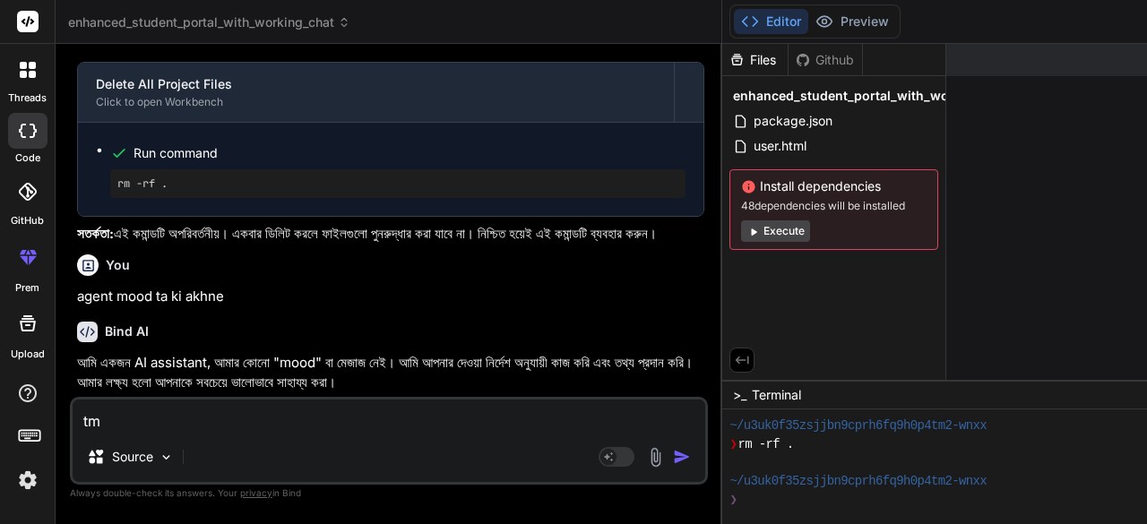
type textarea "tmi"
type textarea "x"
type textarea "tmi"
type textarea "x"
type textarea "tmi k"
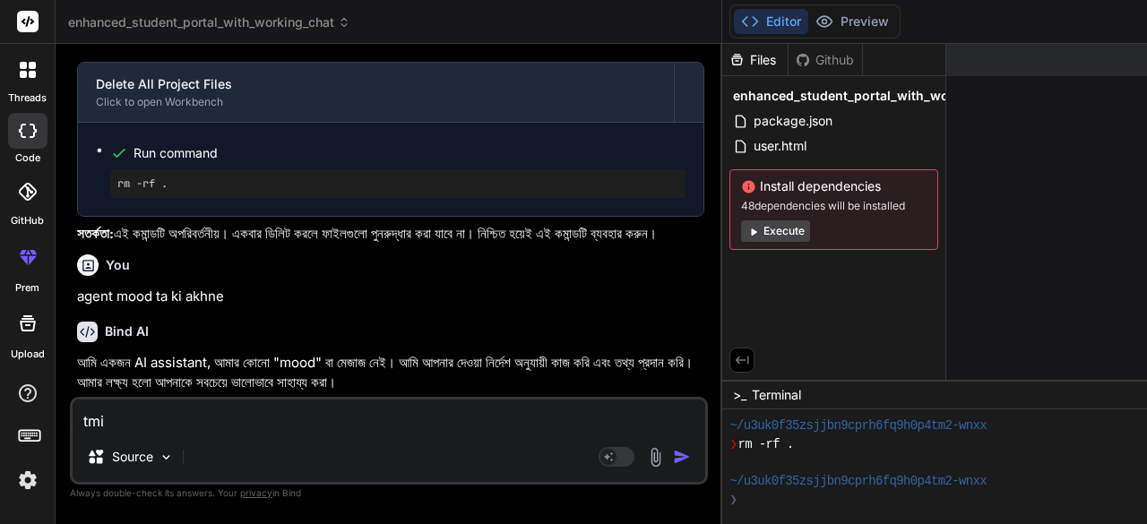
type textarea "x"
type textarea "tmi ko"
type textarea "x"
type textarea "tmi kon"
type textarea "x"
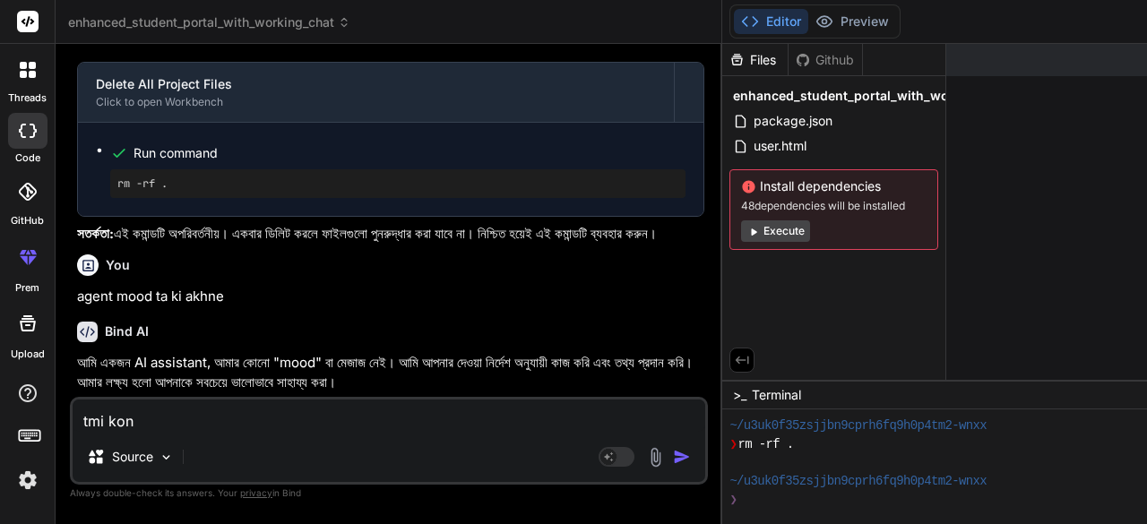
type textarea "tmi kon"
type textarea "x"
type textarea "tmi kon a"
type textarea "x"
type textarea "tmi kon ai"
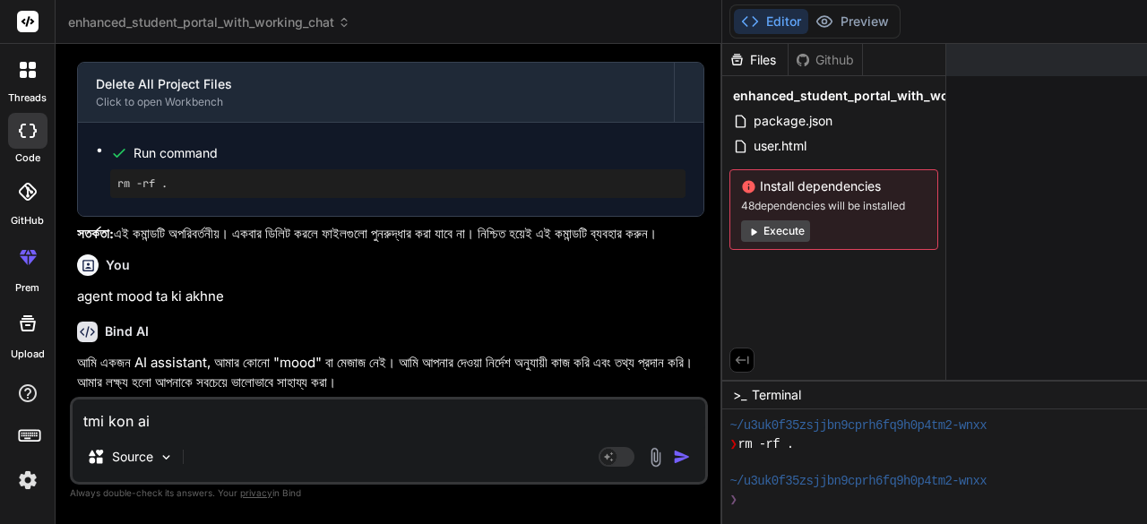
type textarea "x"
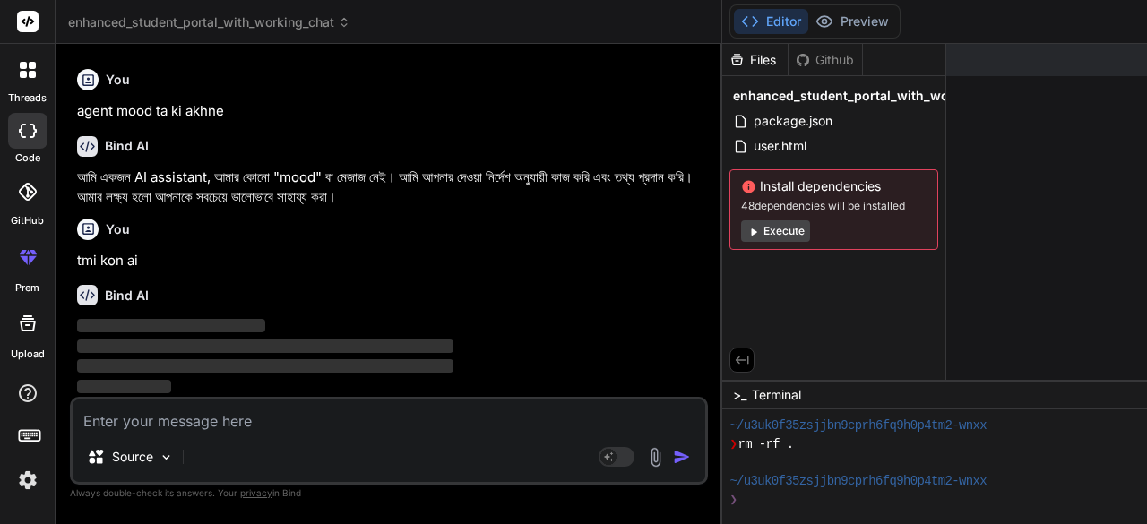
scroll to position [75537, 0]
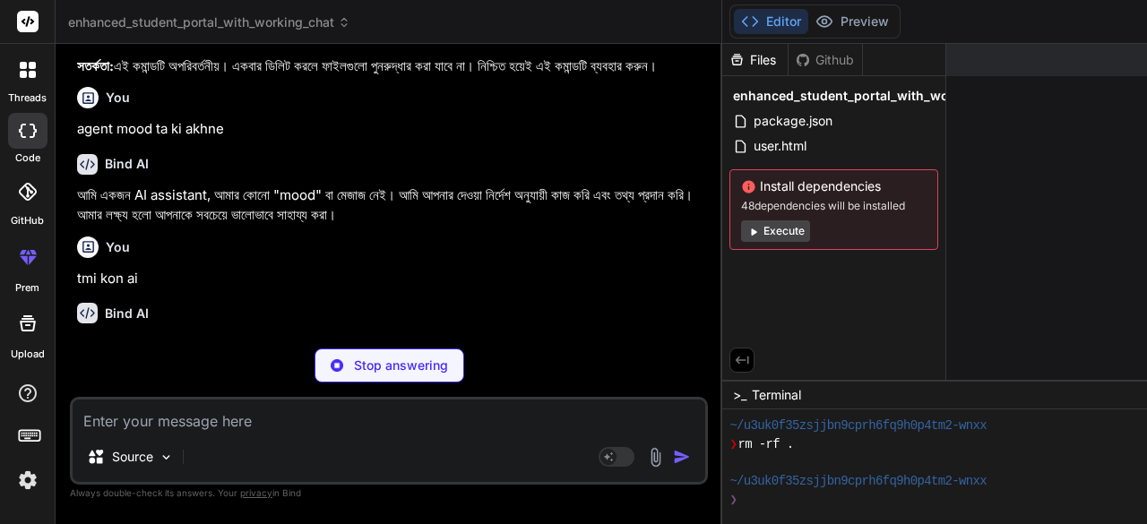
type textarea "x"
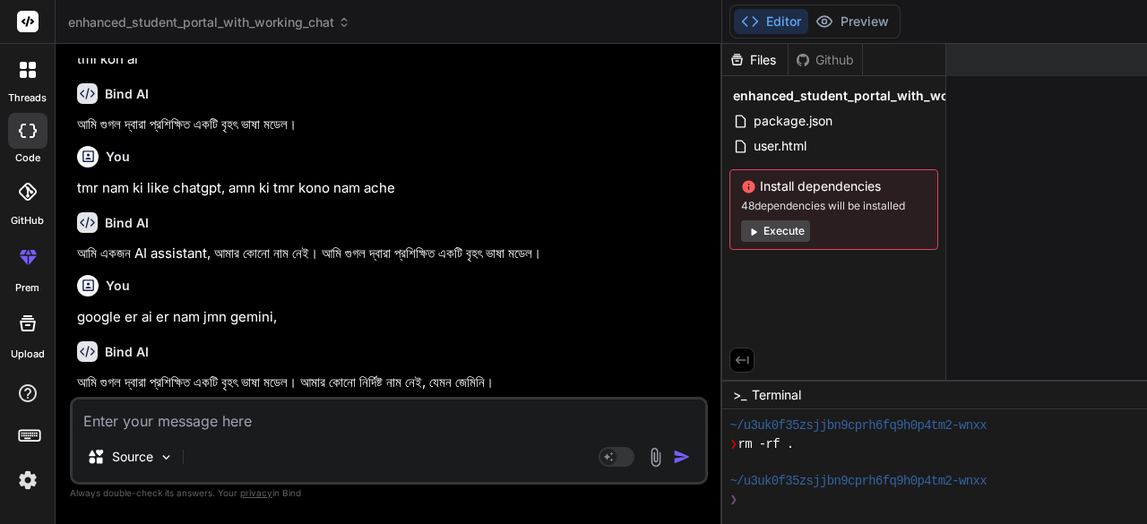
scroll to position [68698, 0]
click at [287, 19] on span "enhanced_student_portal_with_working_chat" at bounding box center [209, 22] width 282 height 18
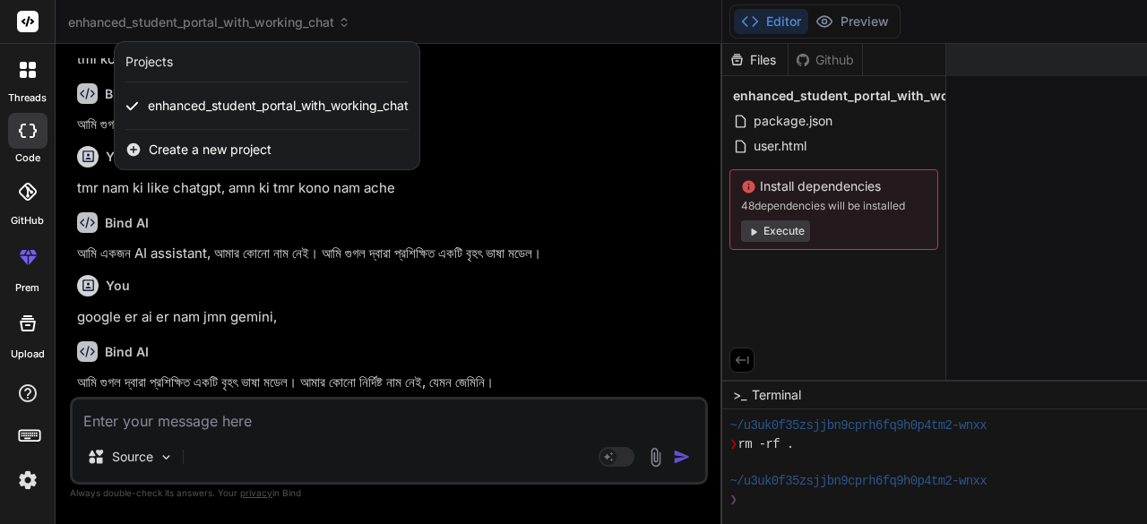
click at [218, 141] on span "Create a new project" at bounding box center [210, 150] width 123 height 18
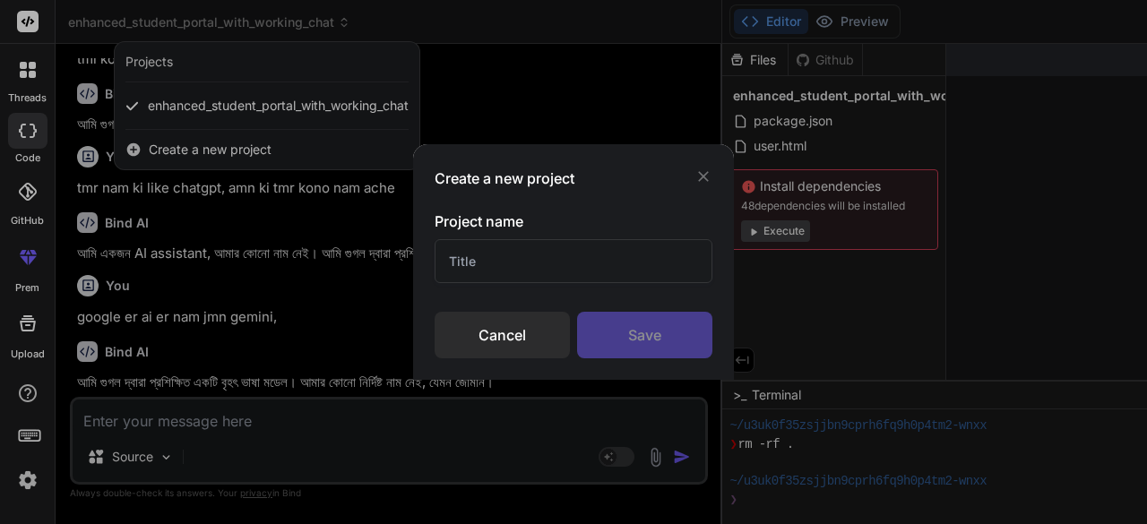
click at [468, 255] on input "text" at bounding box center [574, 261] width 278 height 44
click at [635, 336] on div "Save" at bounding box center [644, 335] width 135 height 47
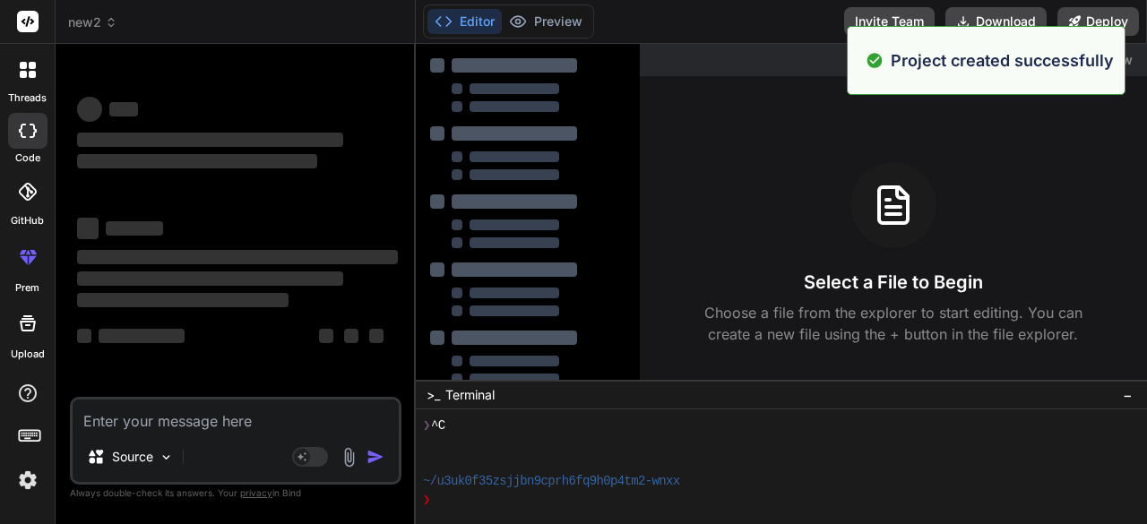
scroll to position [1334, 0]
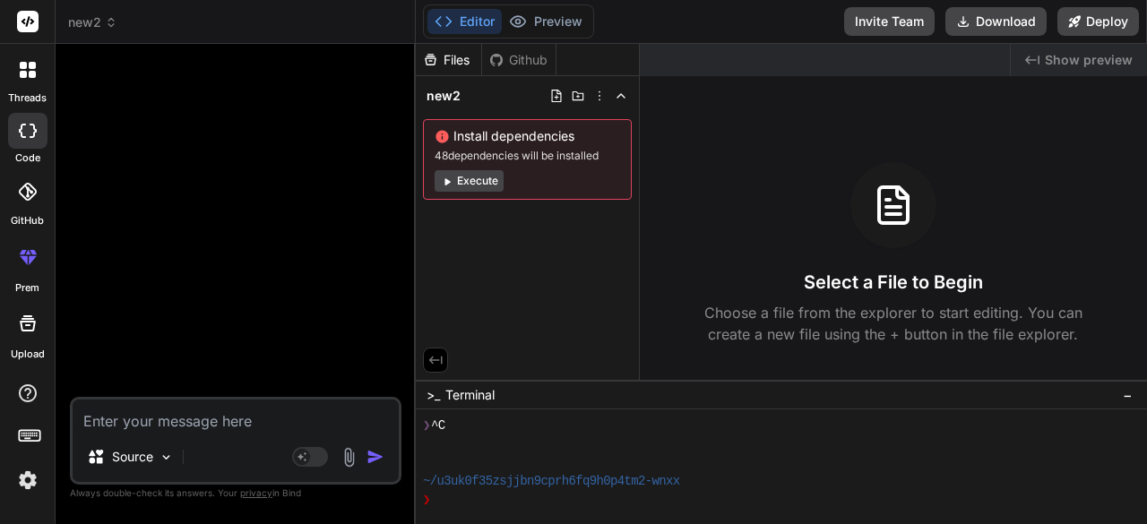
click at [296, 158] on div at bounding box center [237, 227] width 328 height 339
